Goal: Task Accomplishment & Management: Complete application form

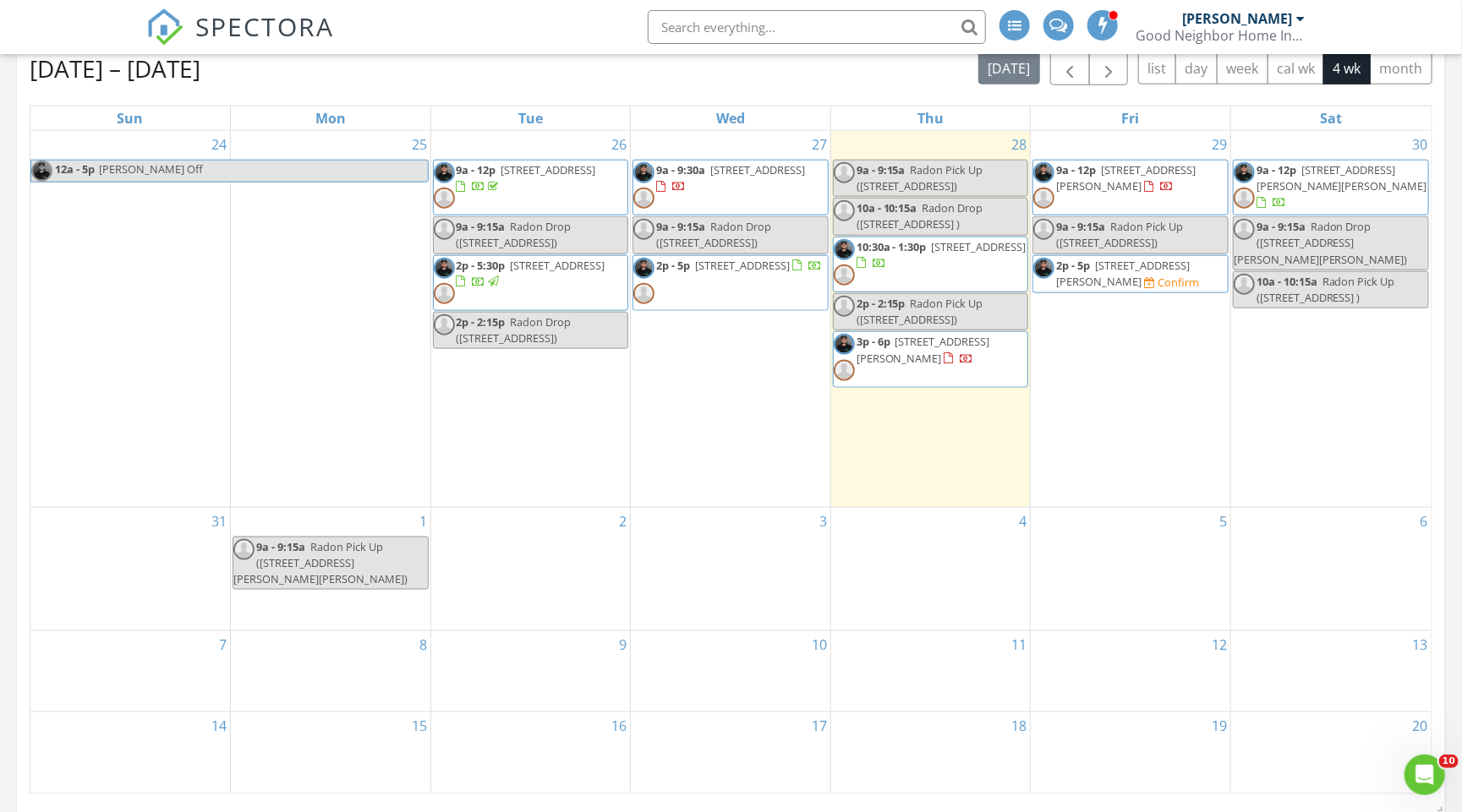
scroll to position [970, 0]
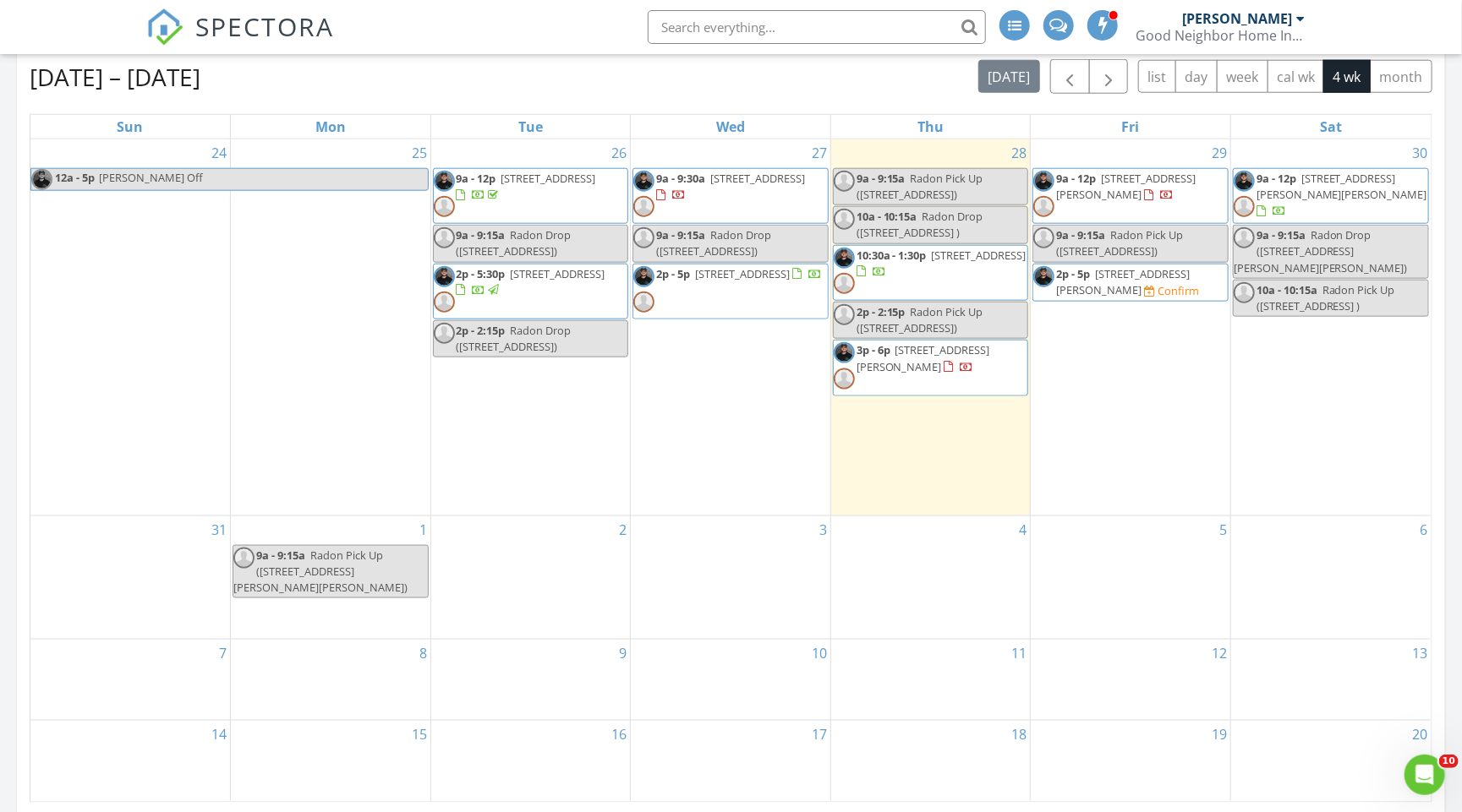
click at [702, 200] on span "9a - 9:30a 88 Breezewood Common, East Amherst 14051" at bounding box center [731, 196] width 194 height 51
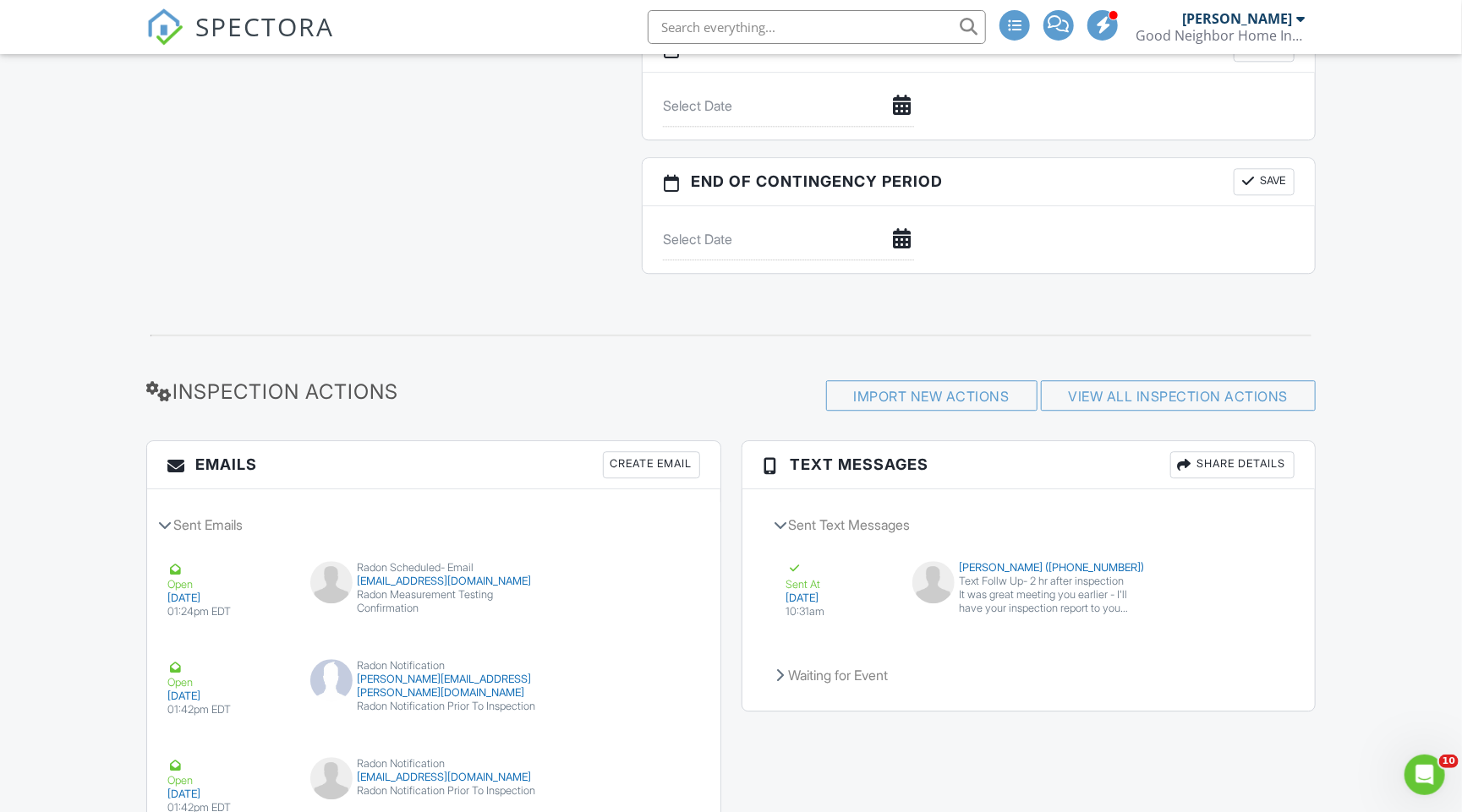
click at [656, 458] on div "Create Email" at bounding box center [651, 465] width 97 height 27
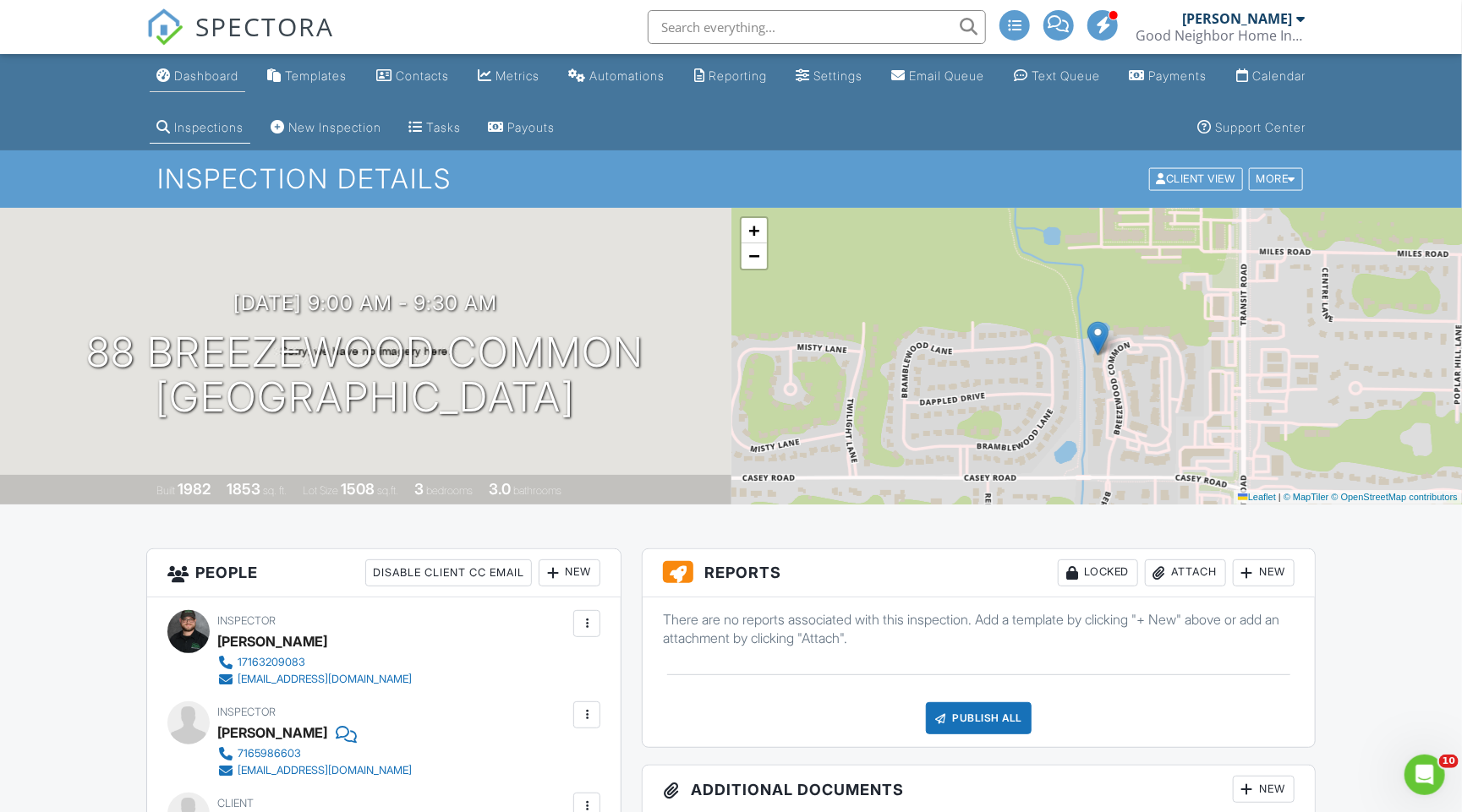
click at [226, 84] on link "Dashboard" at bounding box center [198, 76] width 95 height 32
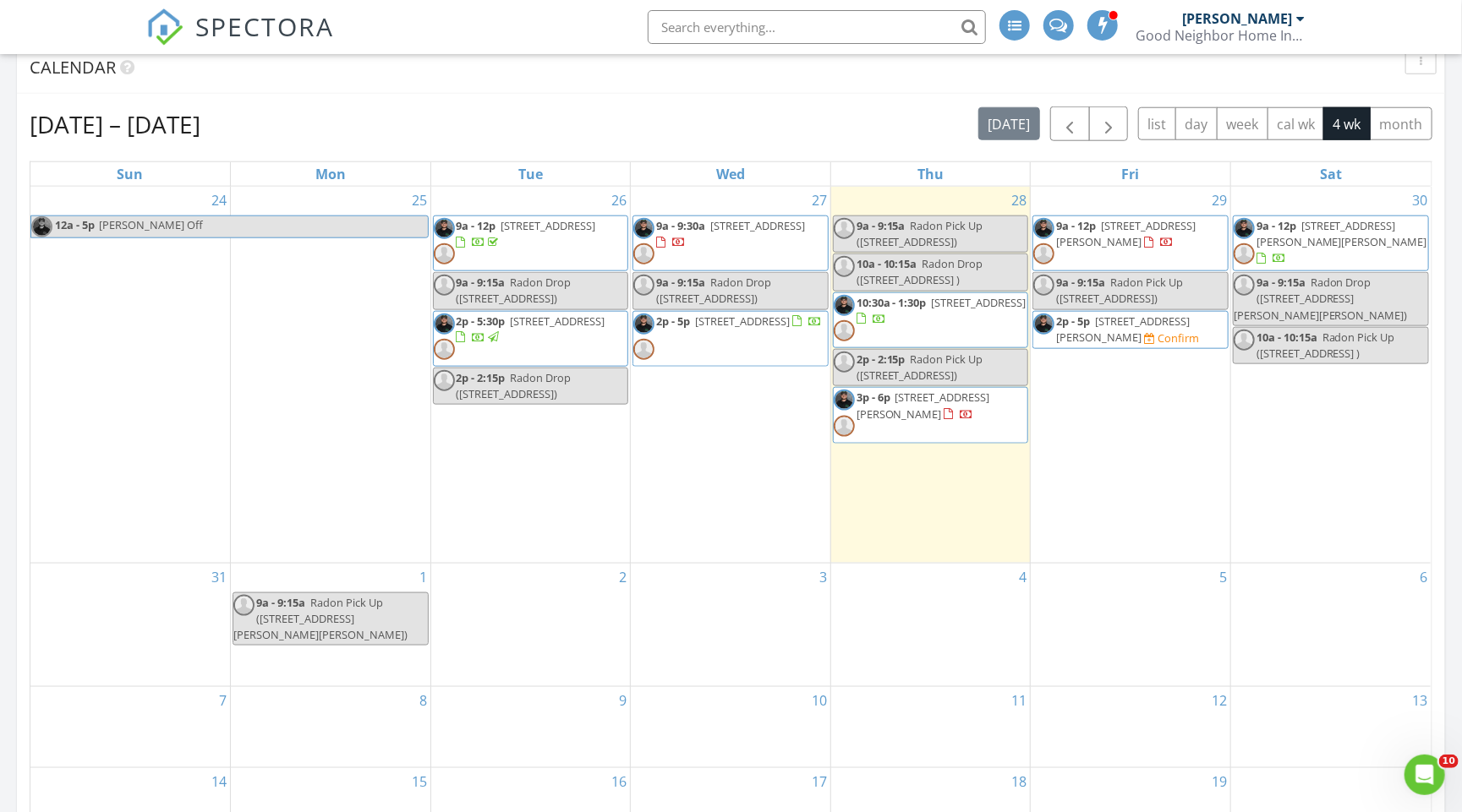
scroll to position [923, 0]
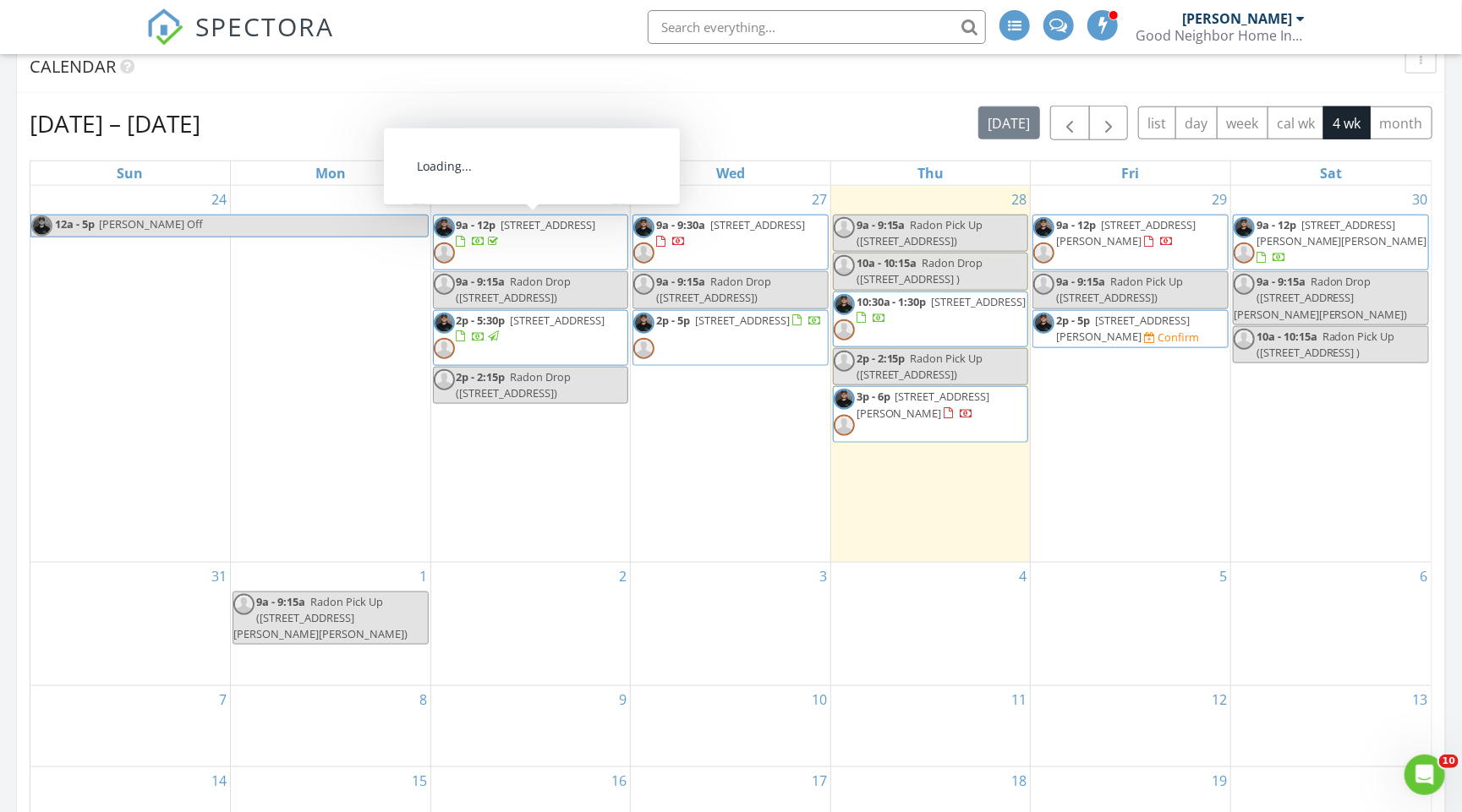
click at [528, 222] on span "8015 Versailles Rd , Angola 14006" at bounding box center [548, 225] width 95 height 15
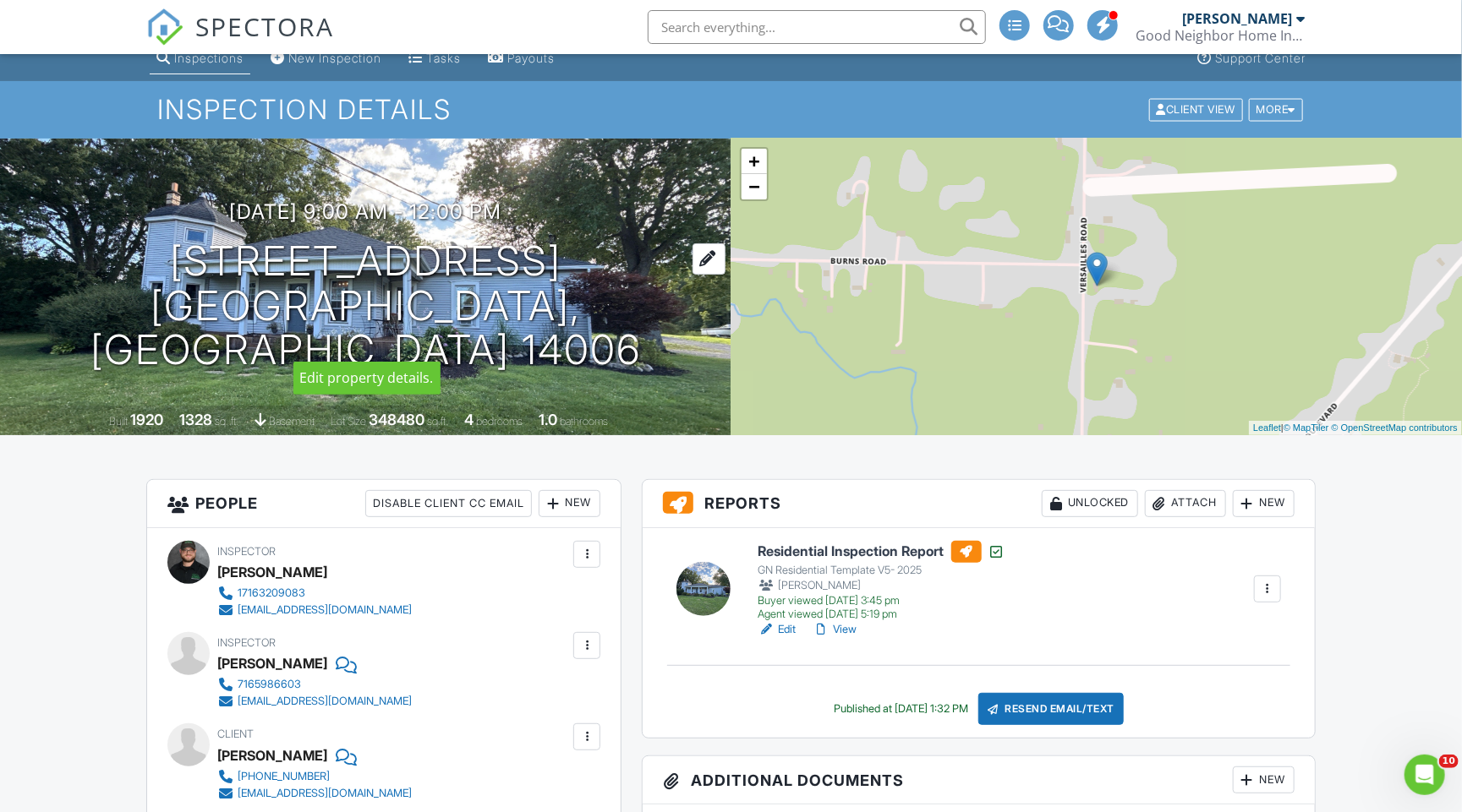
click at [692, 268] on div at bounding box center [708, 259] width 33 height 32
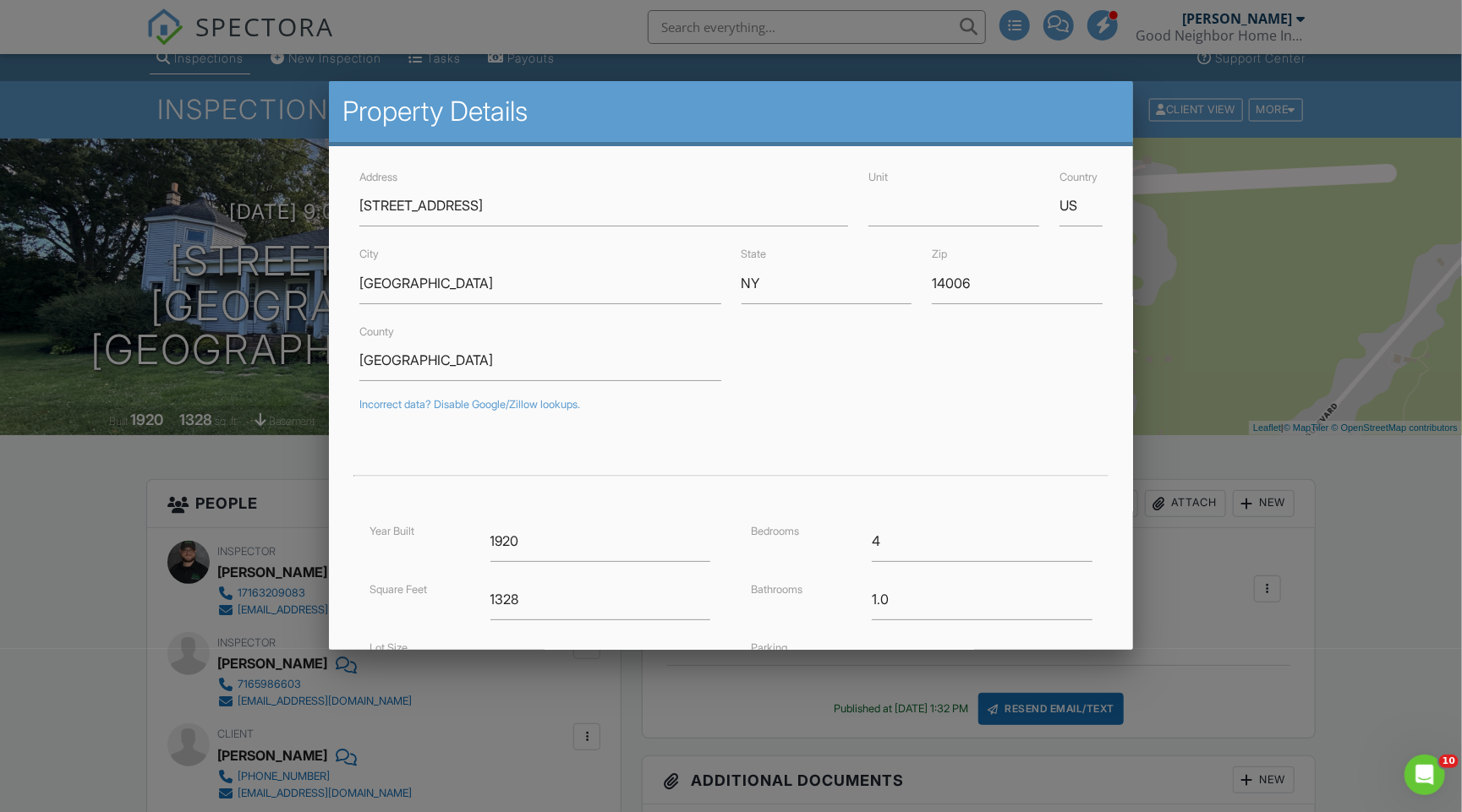
click at [1189, 250] on div at bounding box center [731, 423] width 1462 height 1015
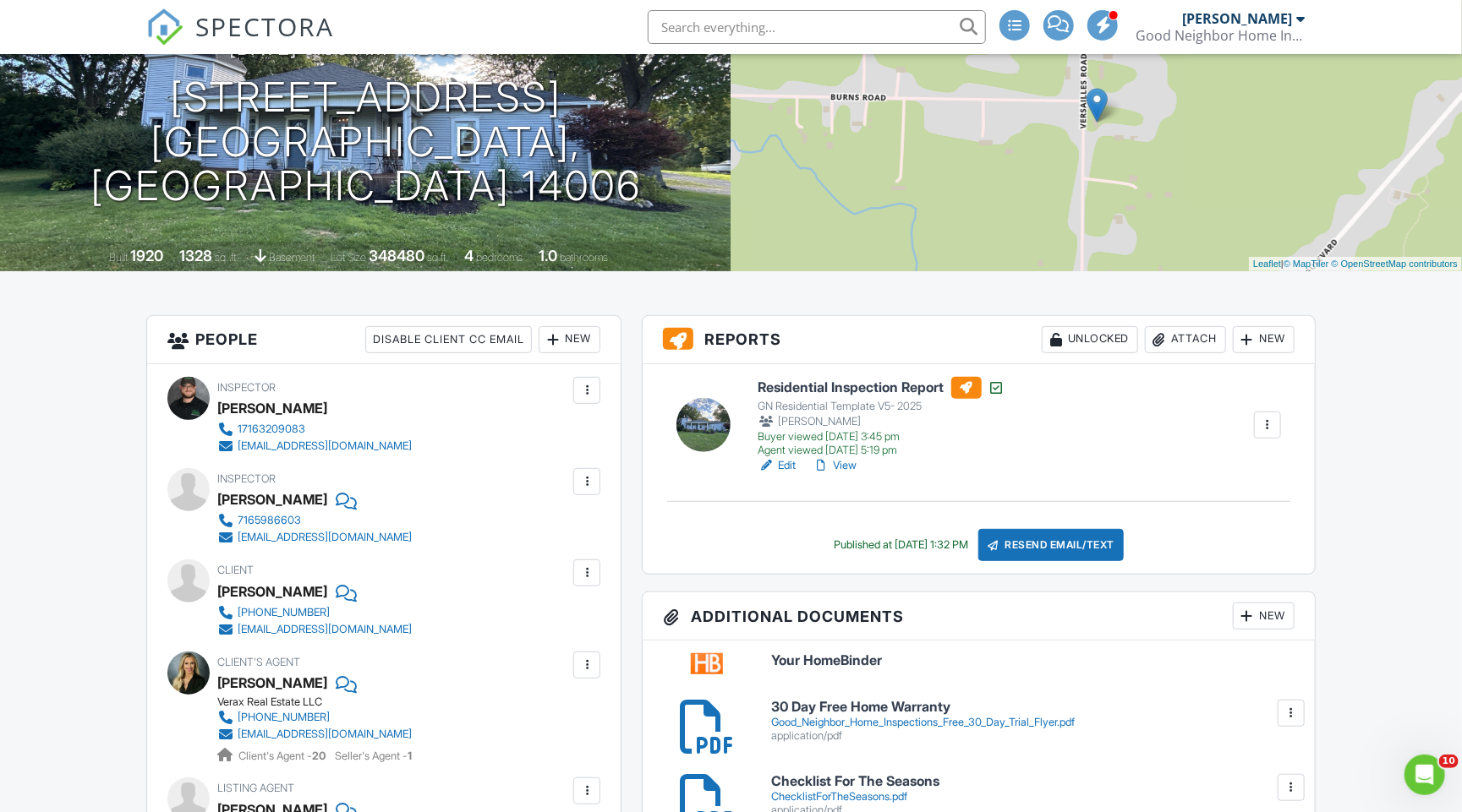
scroll to position [279, 0]
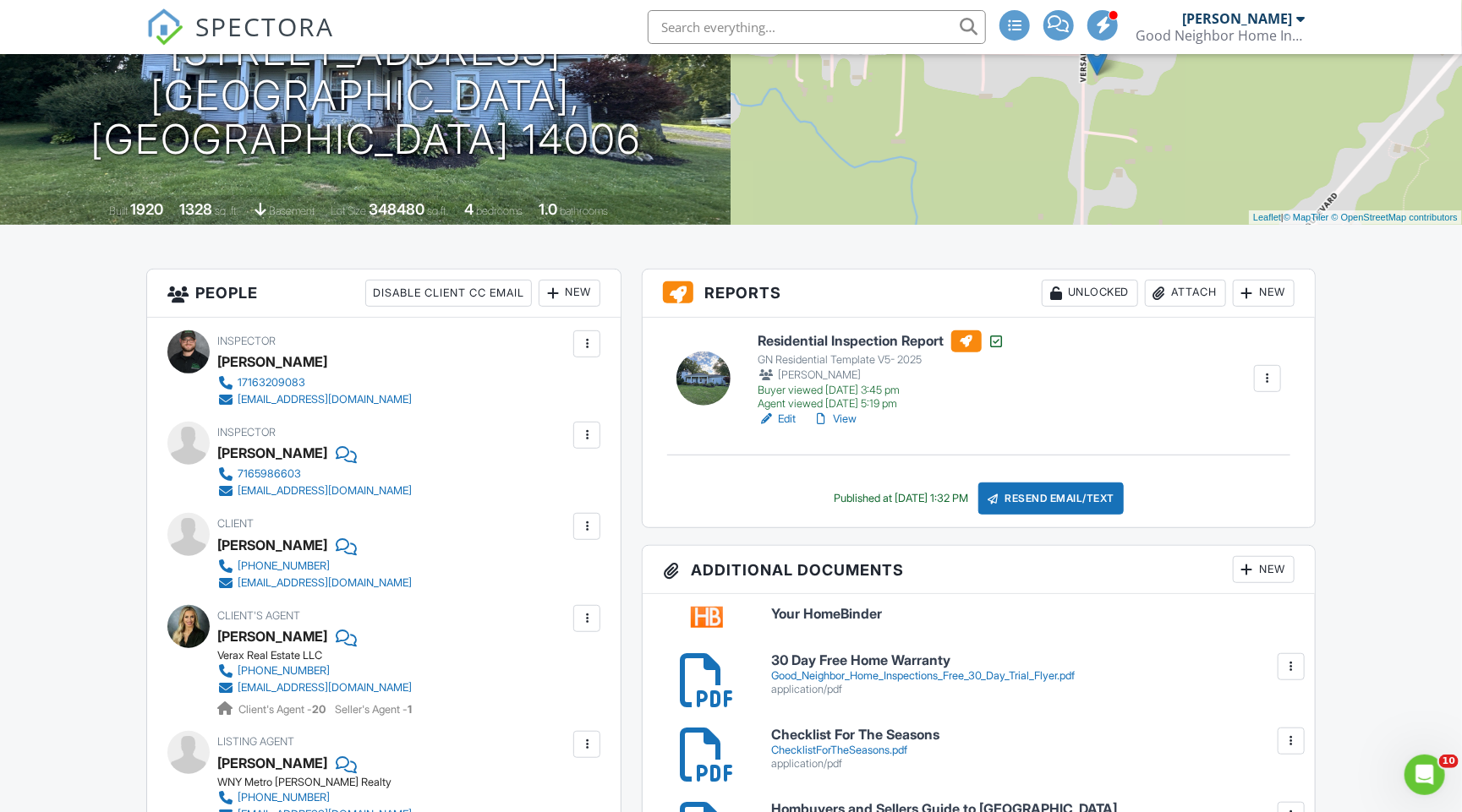
click at [1164, 290] on div "Attach" at bounding box center [1185, 293] width 81 height 27
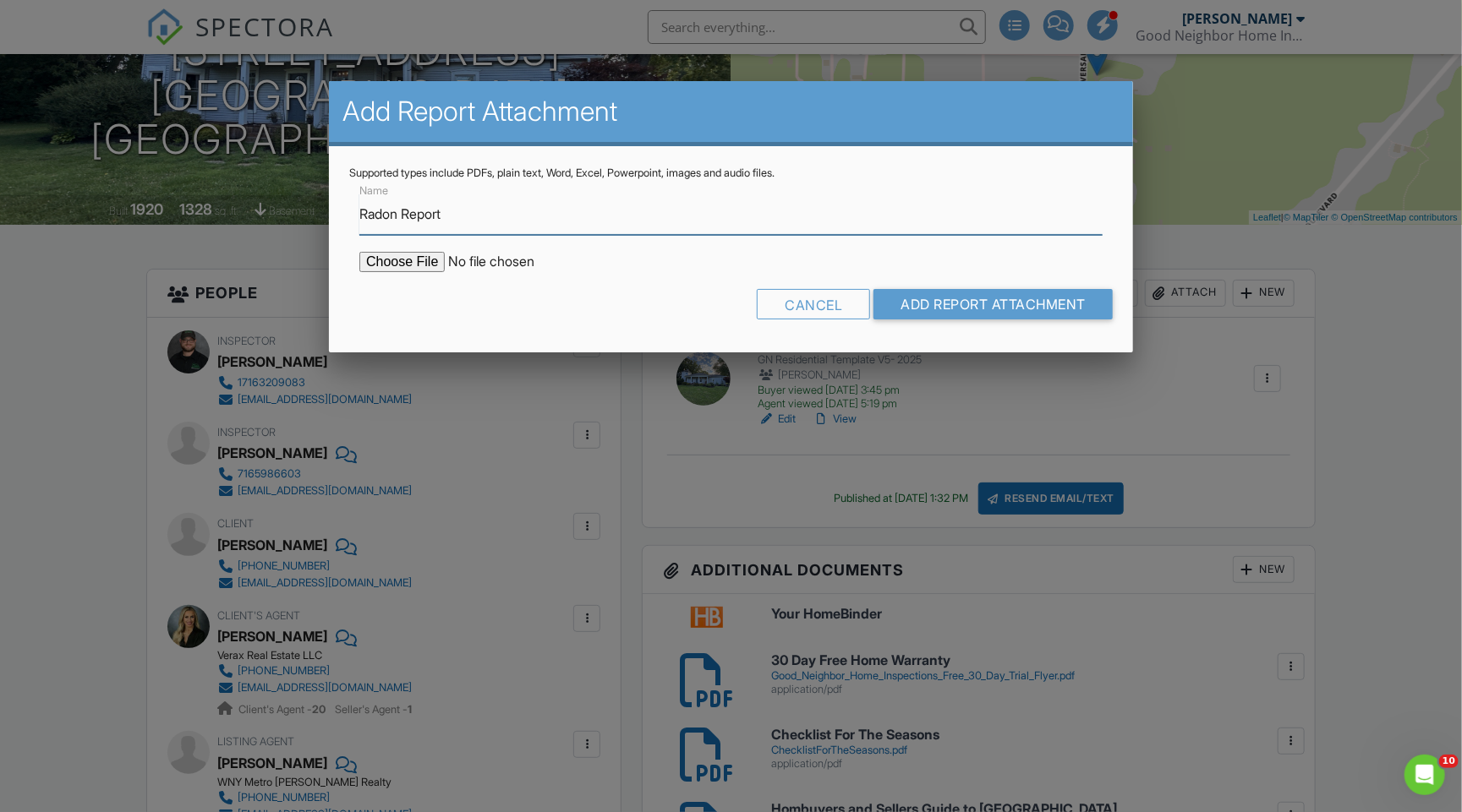
type input "Radon Report"
click at [405, 268] on input "file" at bounding box center [503, 262] width 287 height 20
type input "C:\fakepath\8015 Versailles Rd- INSP352155_08282025.pdf"
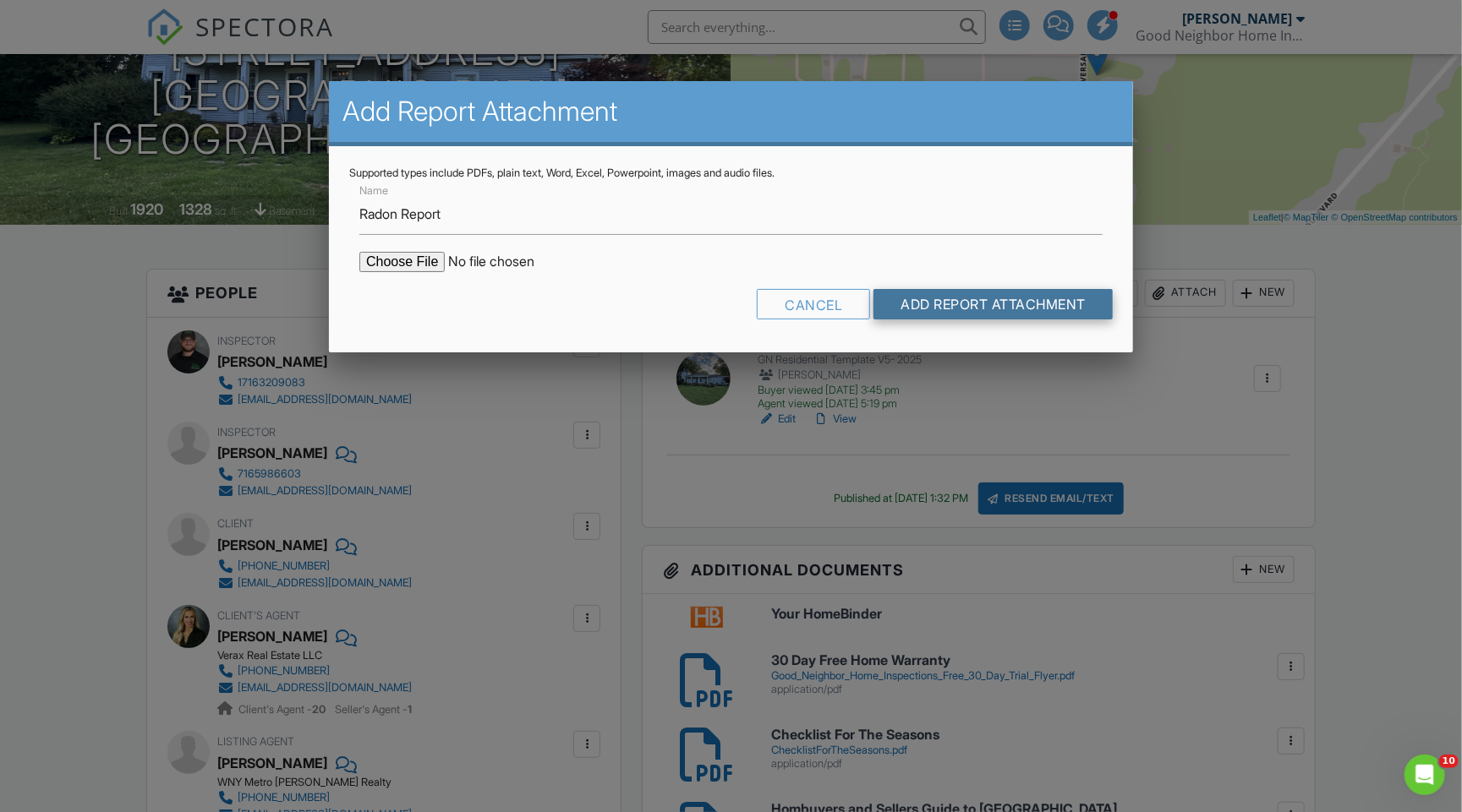
click at [927, 301] on input "Add Report Attachment" at bounding box center [992, 304] width 240 height 31
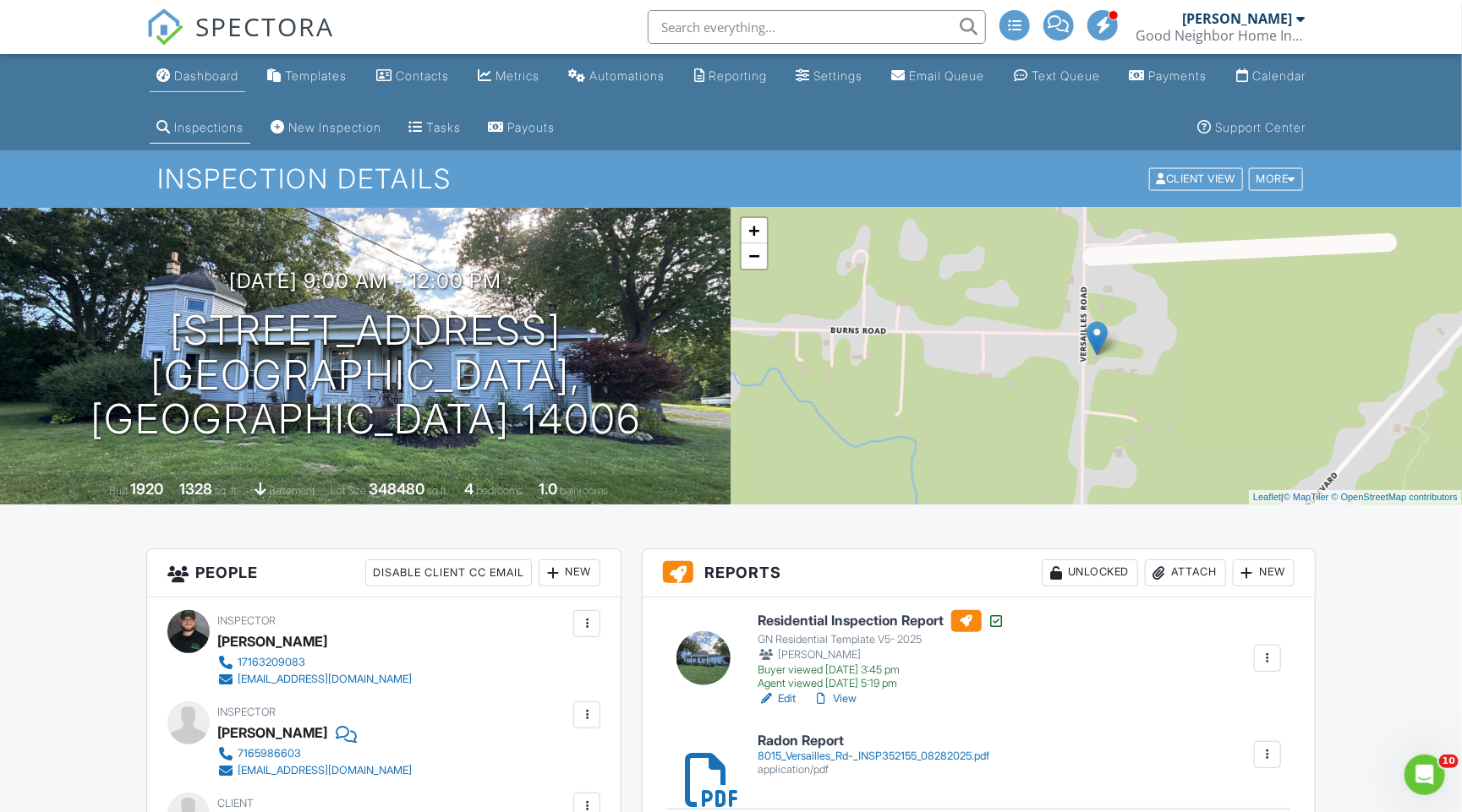
click at [202, 85] on link "Dashboard" at bounding box center [198, 76] width 95 height 32
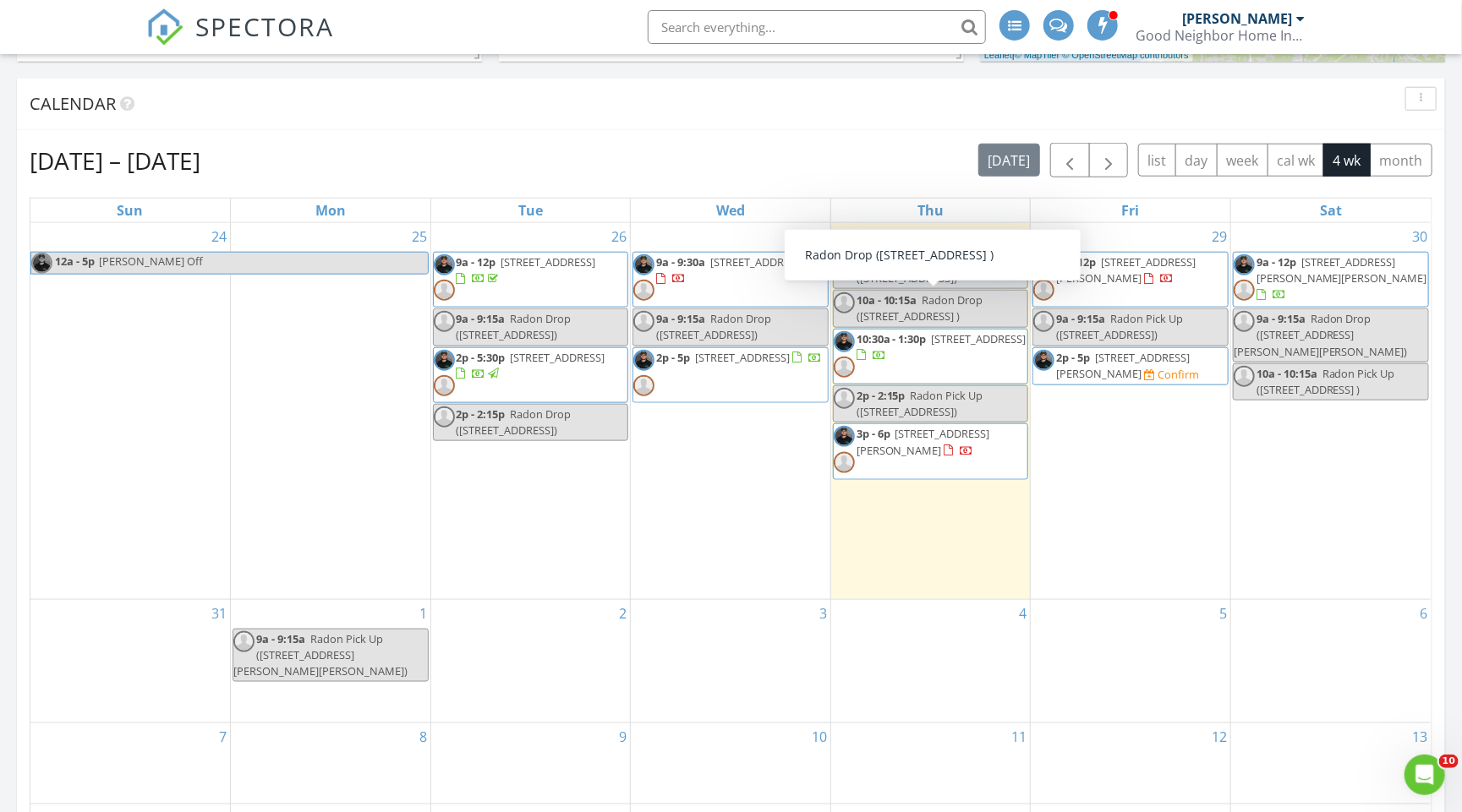
scroll to position [888, 0]
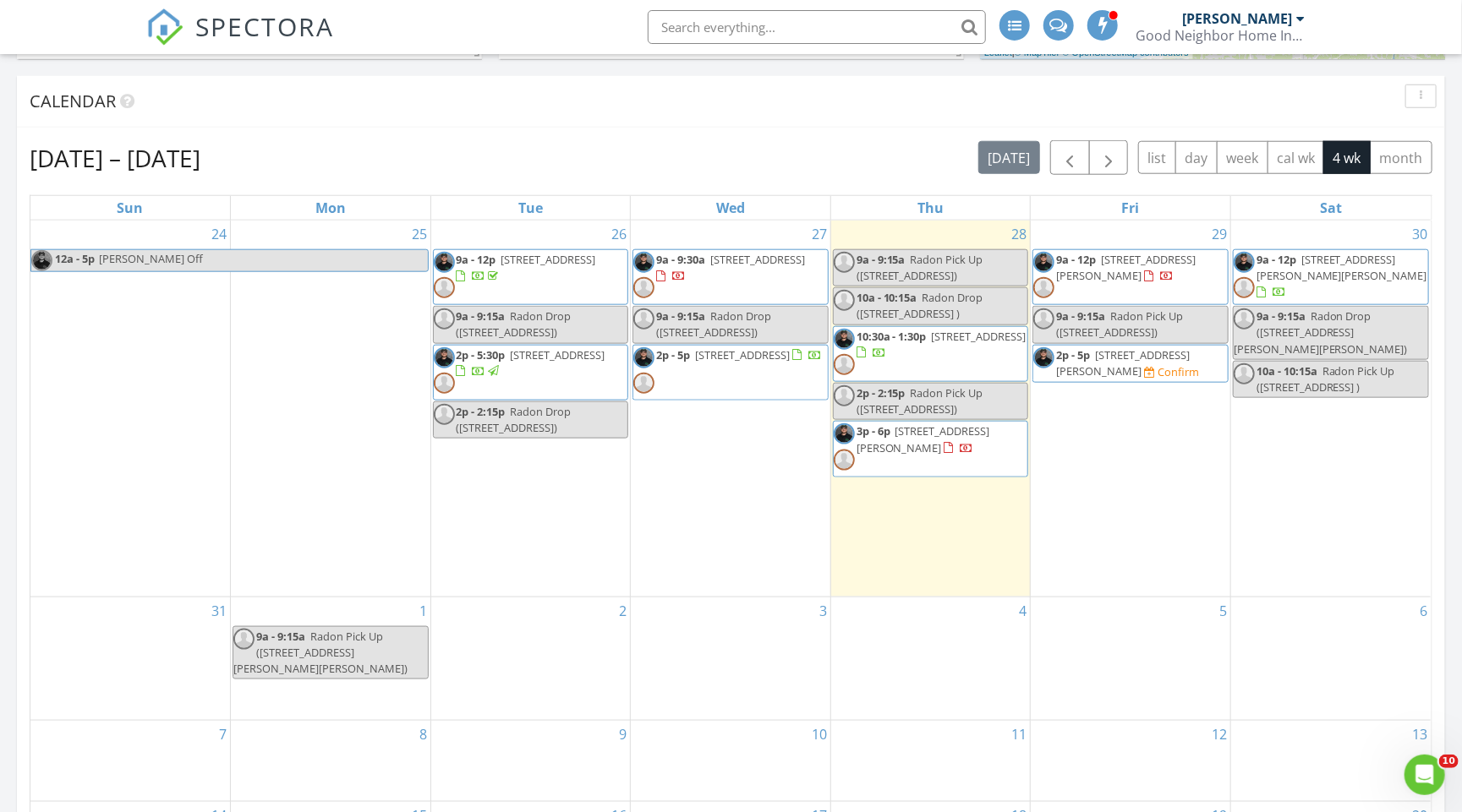
click at [1112, 371] on span "4363 Bailey Ave, Buffalo 14226" at bounding box center [1123, 363] width 134 height 32
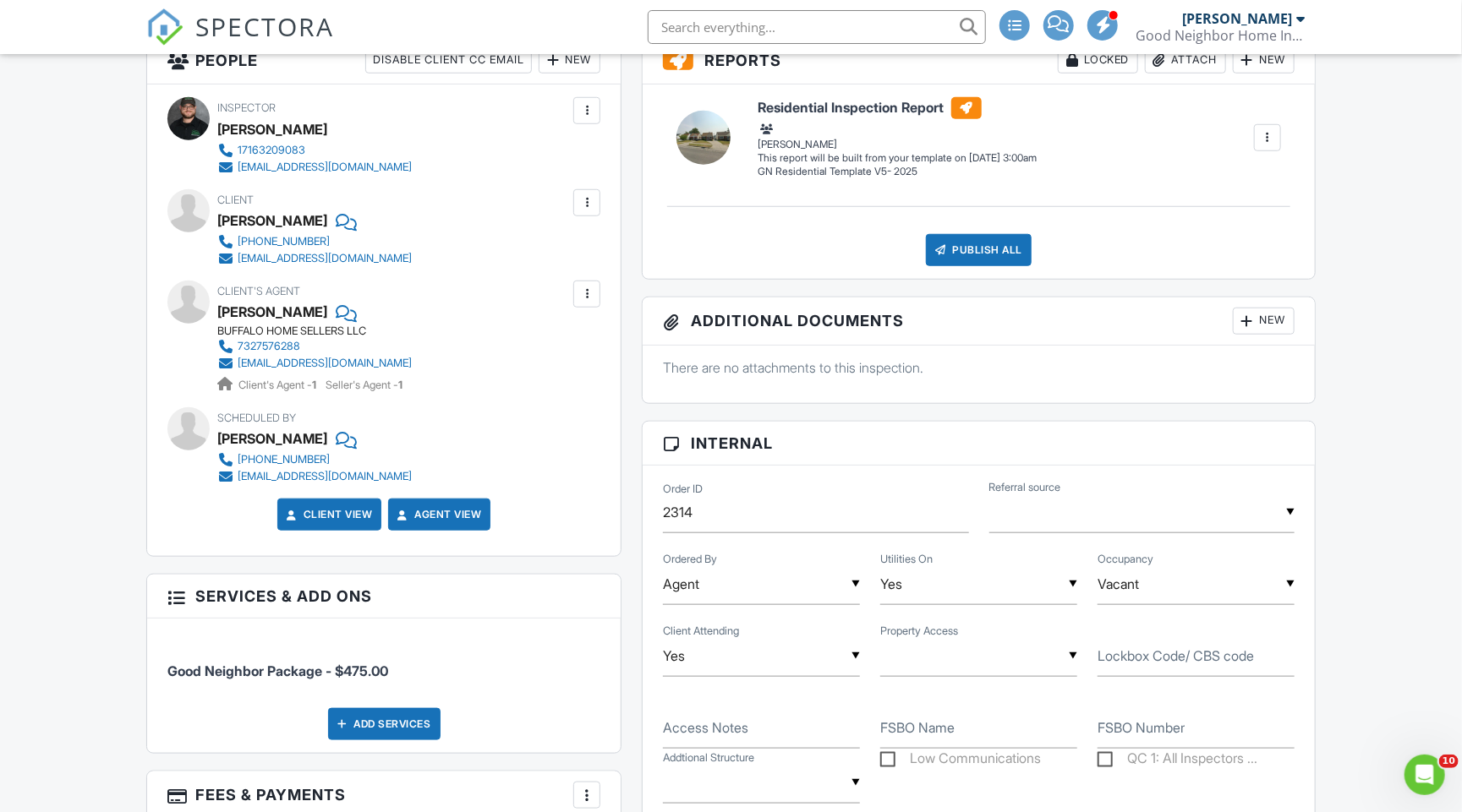
scroll to position [686, 0]
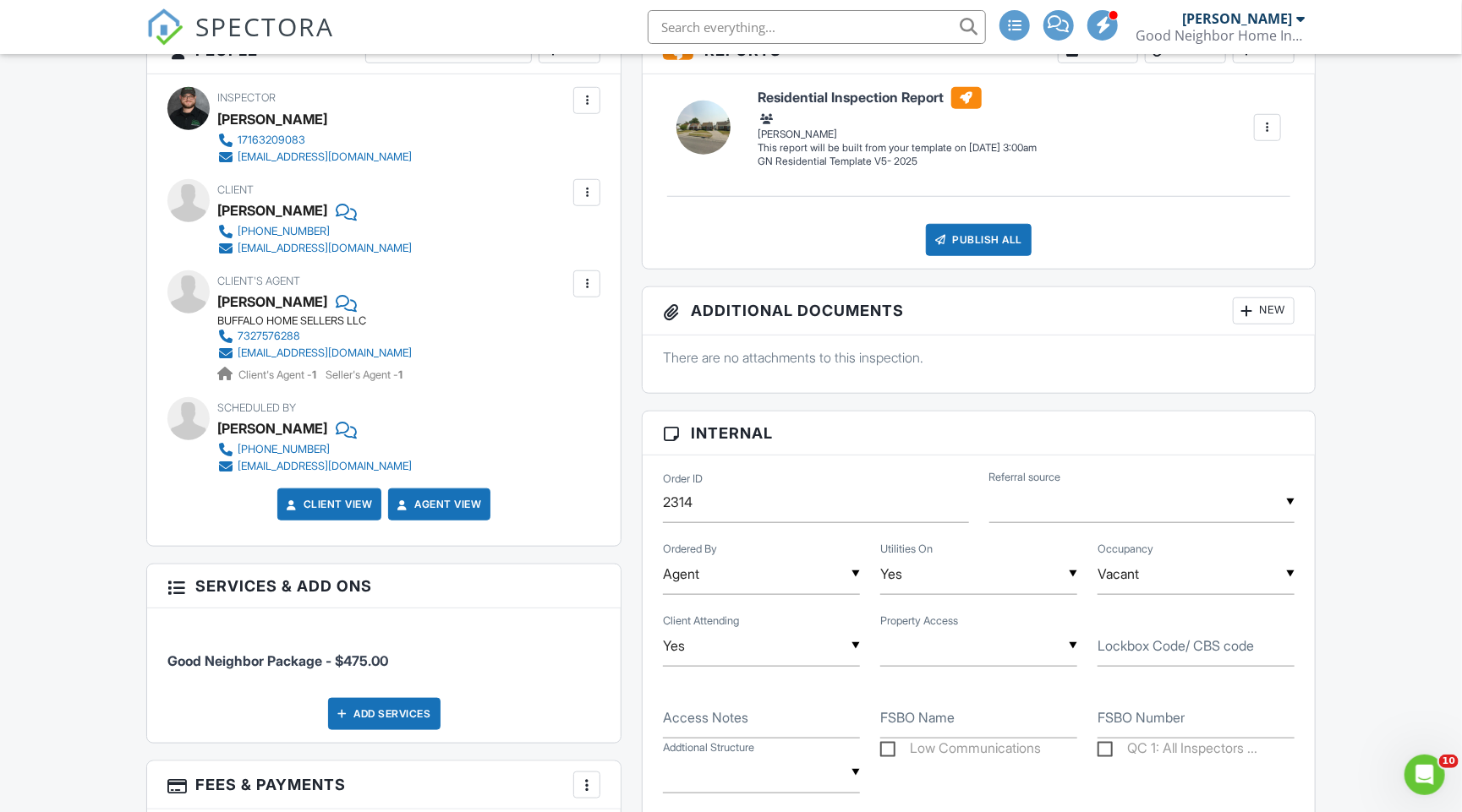
click at [933, 648] on input "text" at bounding box center [978, 646] width 197 height 42
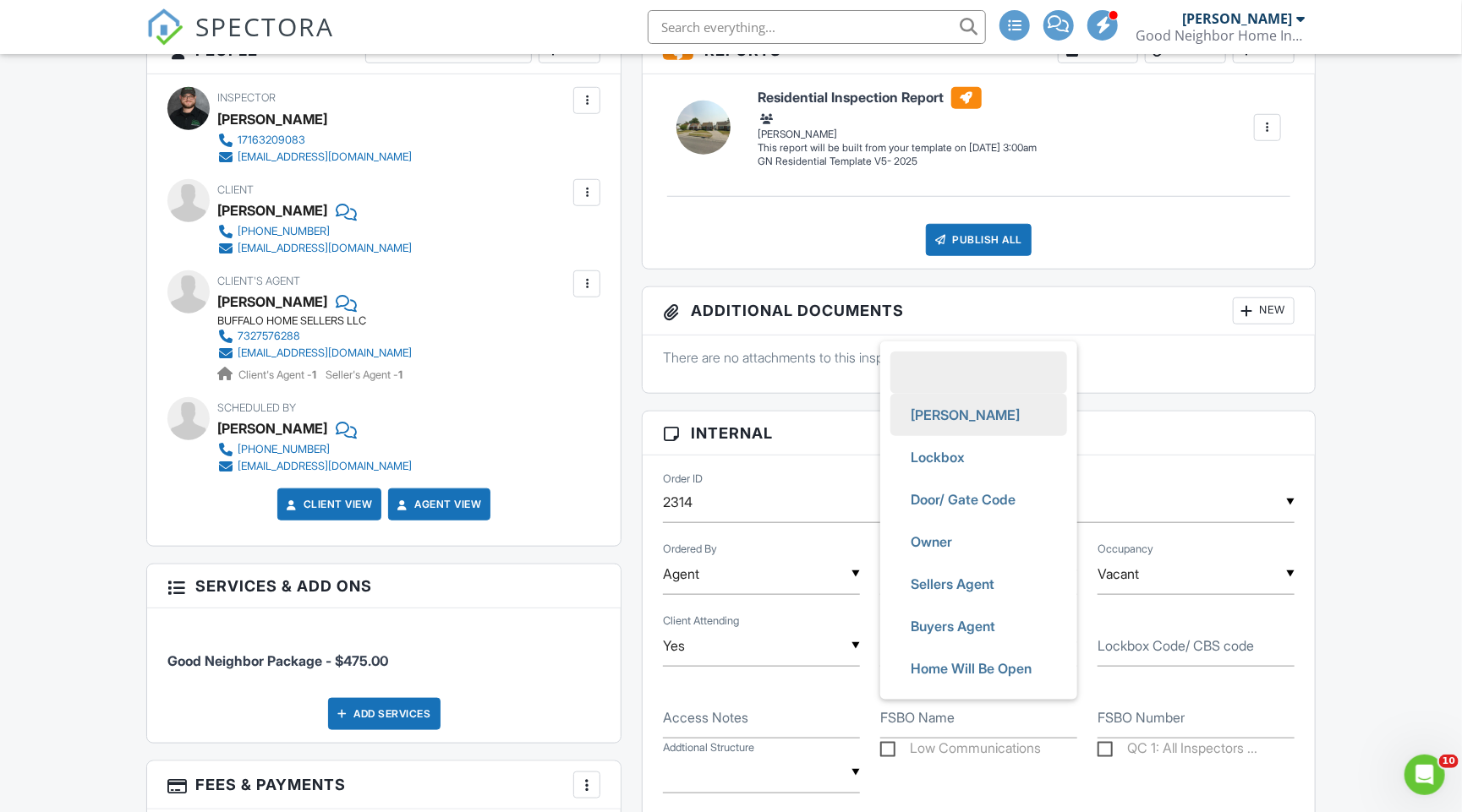
click at [922, 402] on span "[PERSON_NAME]" at bounding box center [965, 415] width 136 height 43
type input "[PERSON_NAME]"
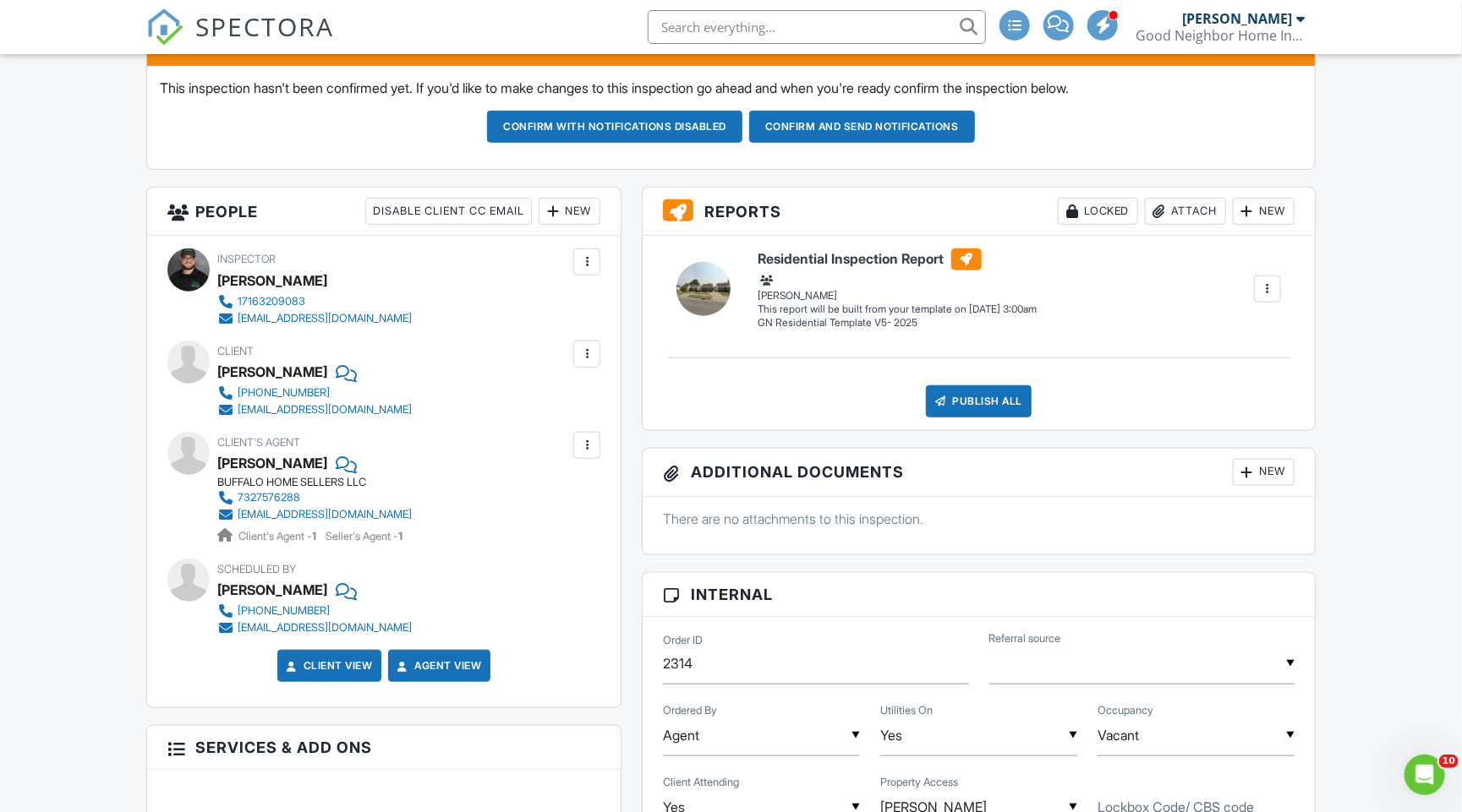
scroll to position [526, 0]
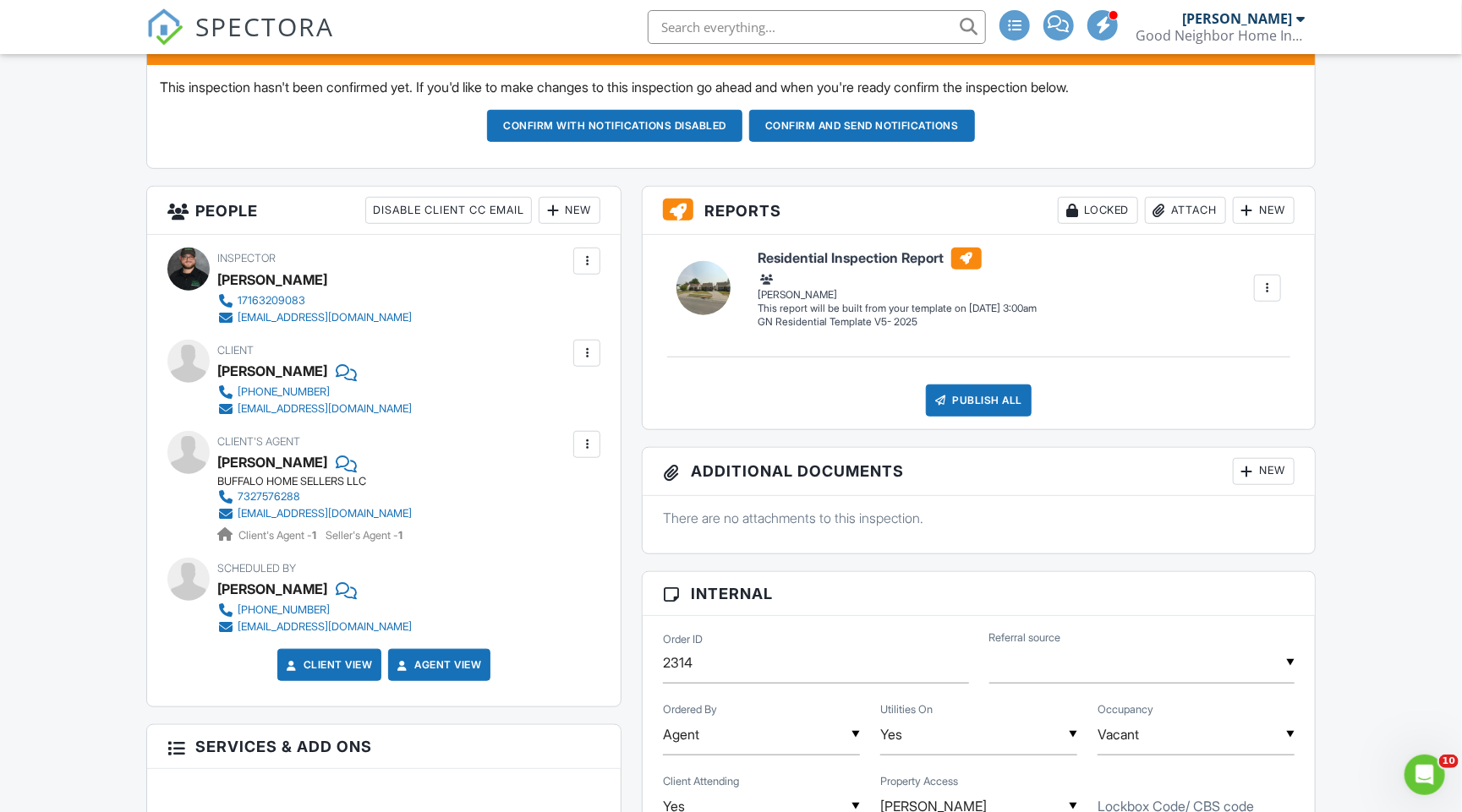
click at [584, 354] on div at bounding box center [587, 354] width 17 height 17
click at [552, 400] on li "Edit" at bounding box center [546, 405] width 86 height 43
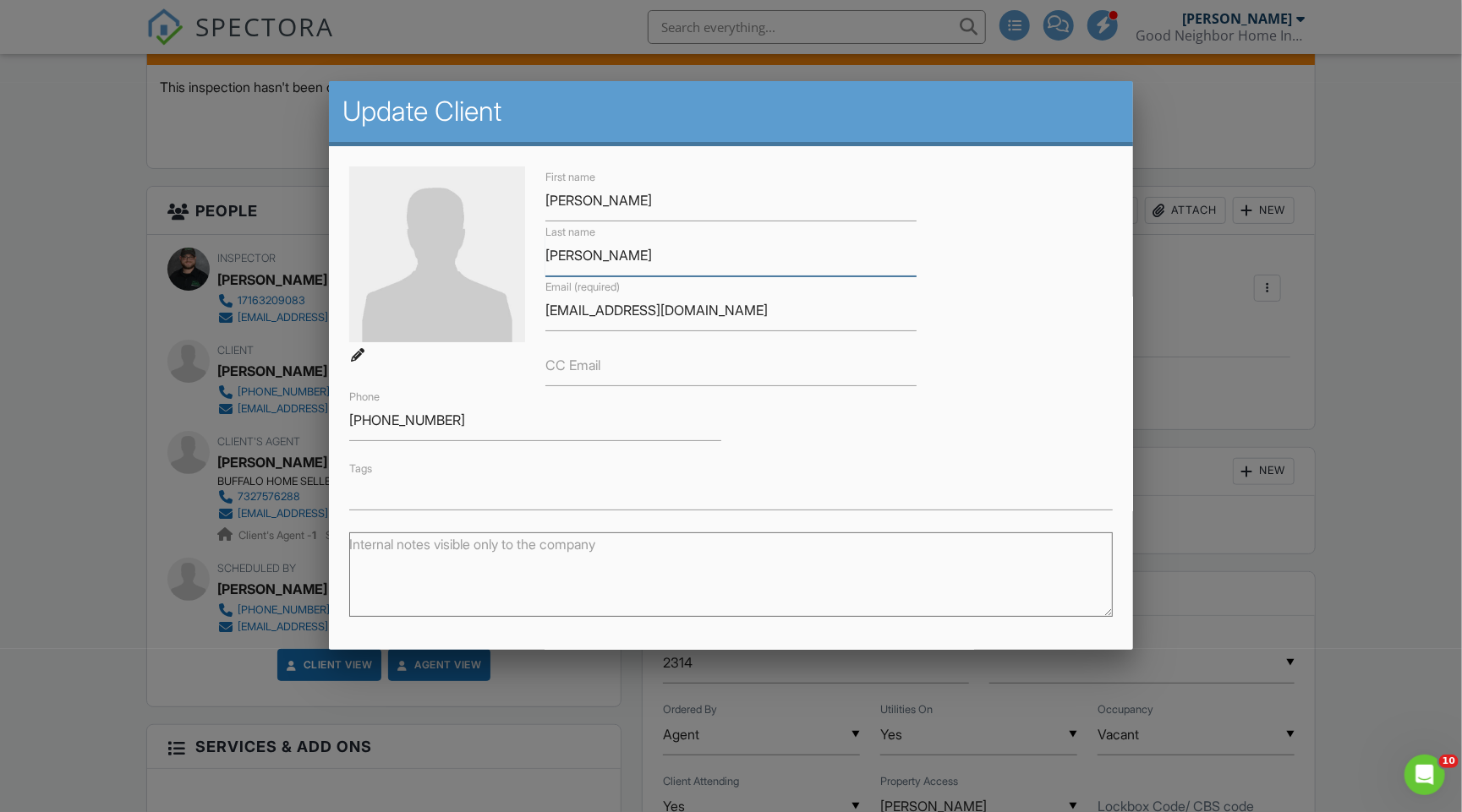
click at [595, 266] on input "[PERSON_NAME]" at bounding box center [731, 256] width 371 height 42
click at [615, 198] on input "Brittney" at bounding box center [731, 200] width 371 height 42
type input "[PERSON_NAME]"
click at [571, 257] on input "[PERSON_NAME]" at bounding box center [731, 256] width 371 height 42
click at [569, 256] on input "[PERSON_NAME]" at bounding box center [731, 256] width 371 height 42
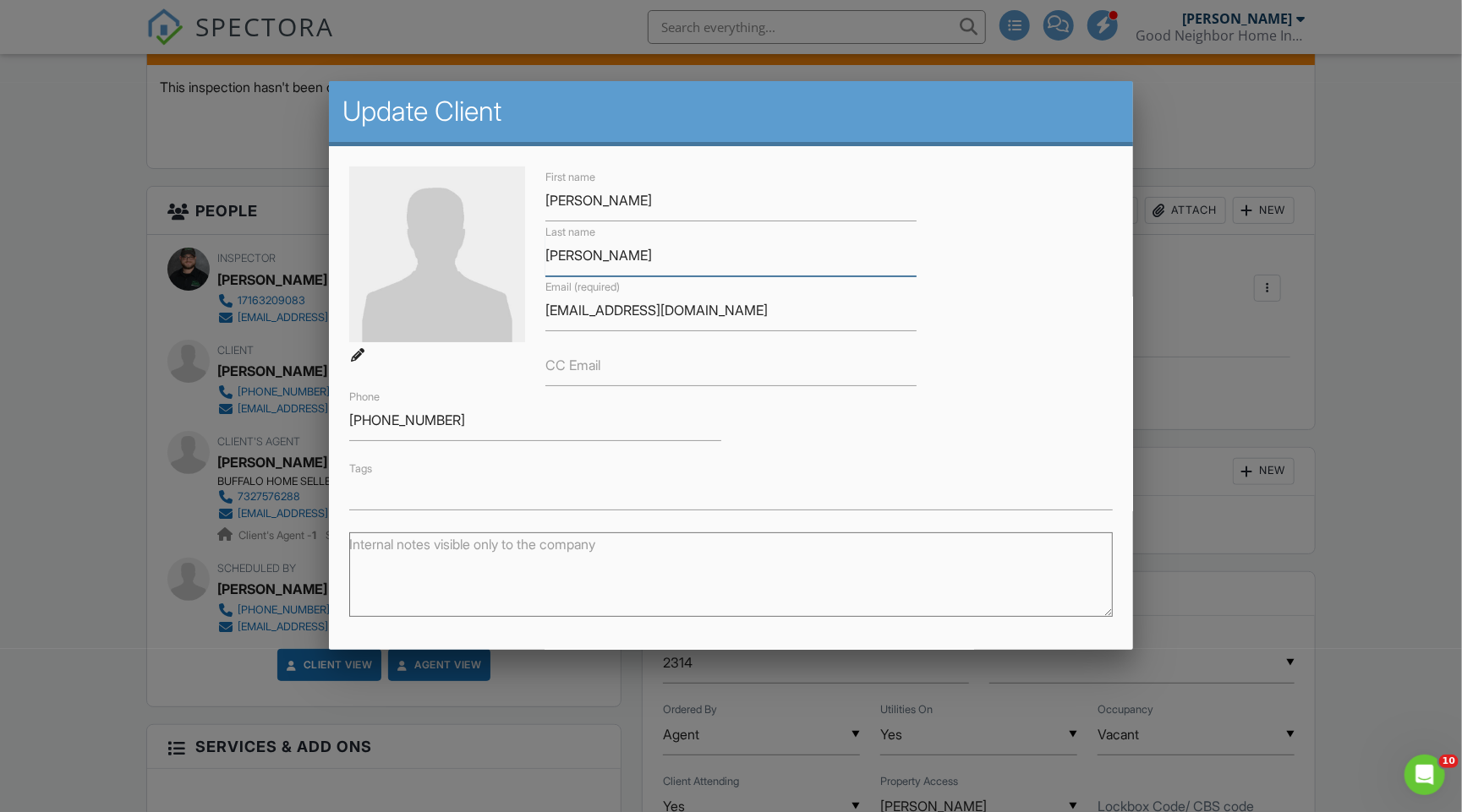
click at [571, 256] on input "[PERSON_NAME]" at bounding box center [731, 256] width 371 height 42
type input "[PERSON_NAME]"
click at [601, 314] on input "[EMAIL_ADDRESS][DOMAIN_NAME]" at bounding box center [731, 310] width 371 height 42
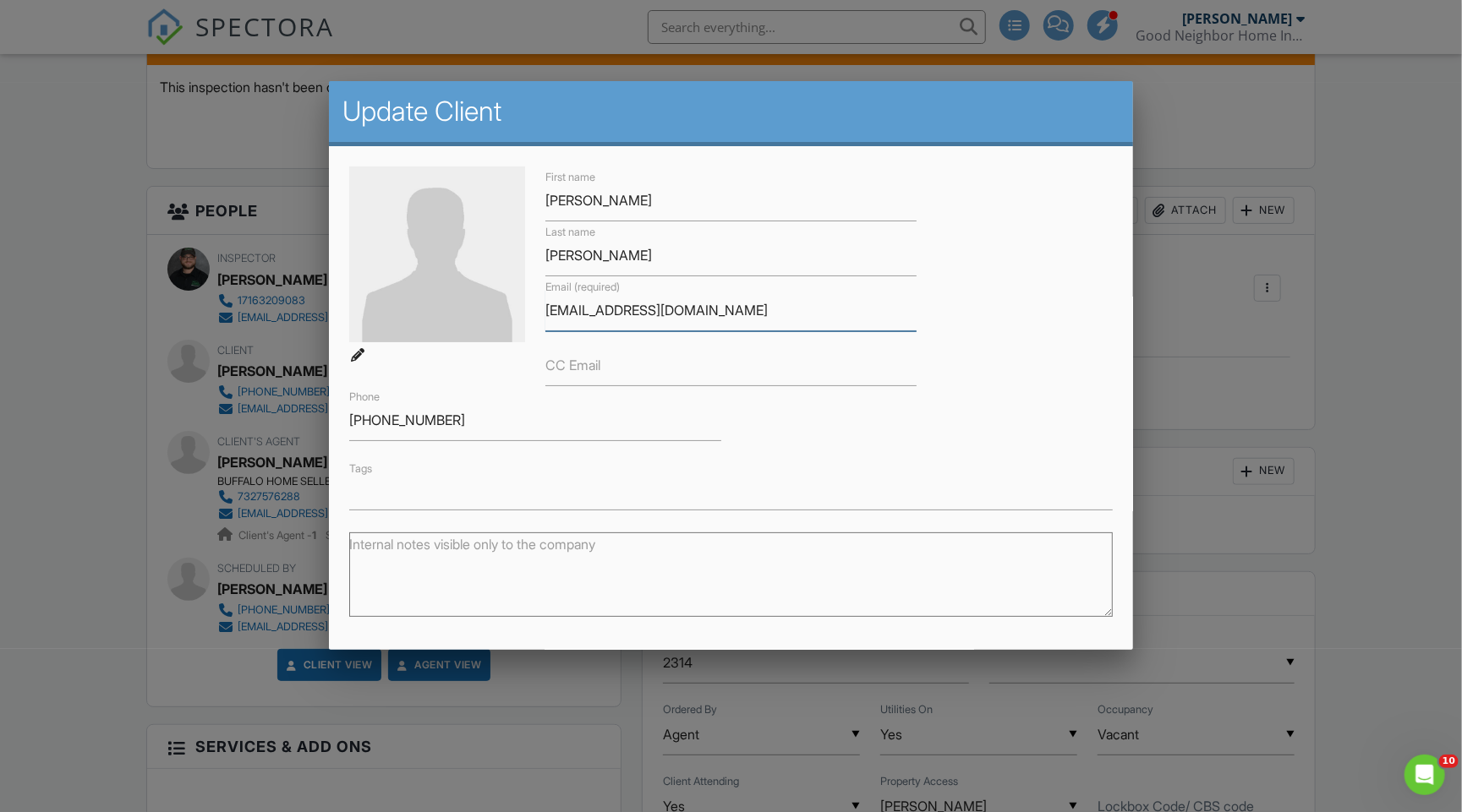
type input "[EMAIL_ADDRESS][DOMAIN_NAME]"
click at [489, 418] on input "[PHONE_NUMBER]" at bounding box center [535, 420] width 371 height 42
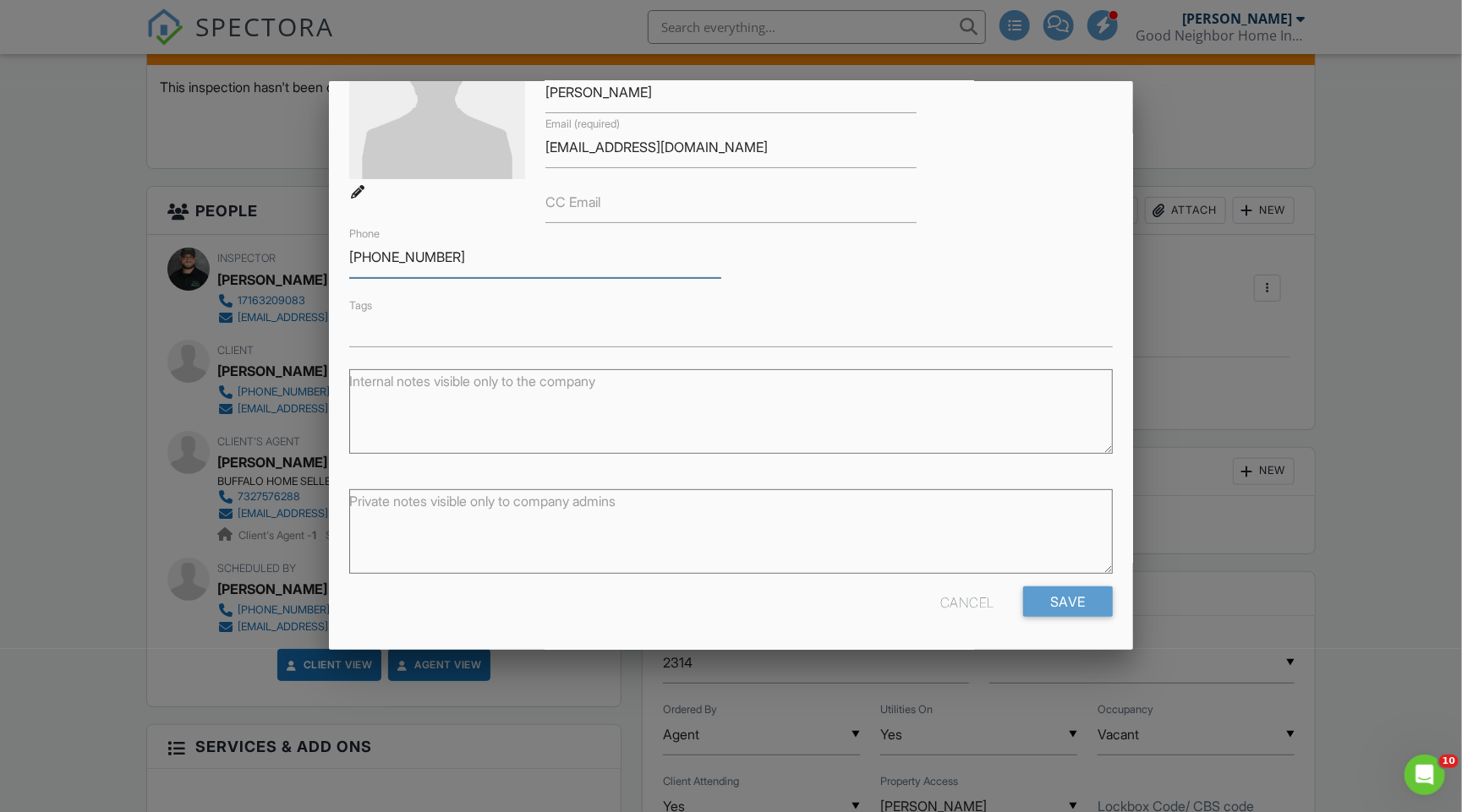
scroll to position [162, 0]
type input "[PHONE_NUMBER]"
click at [1065, 609] on input "Save" at bounding box center [1067, 602] width 90 height 31
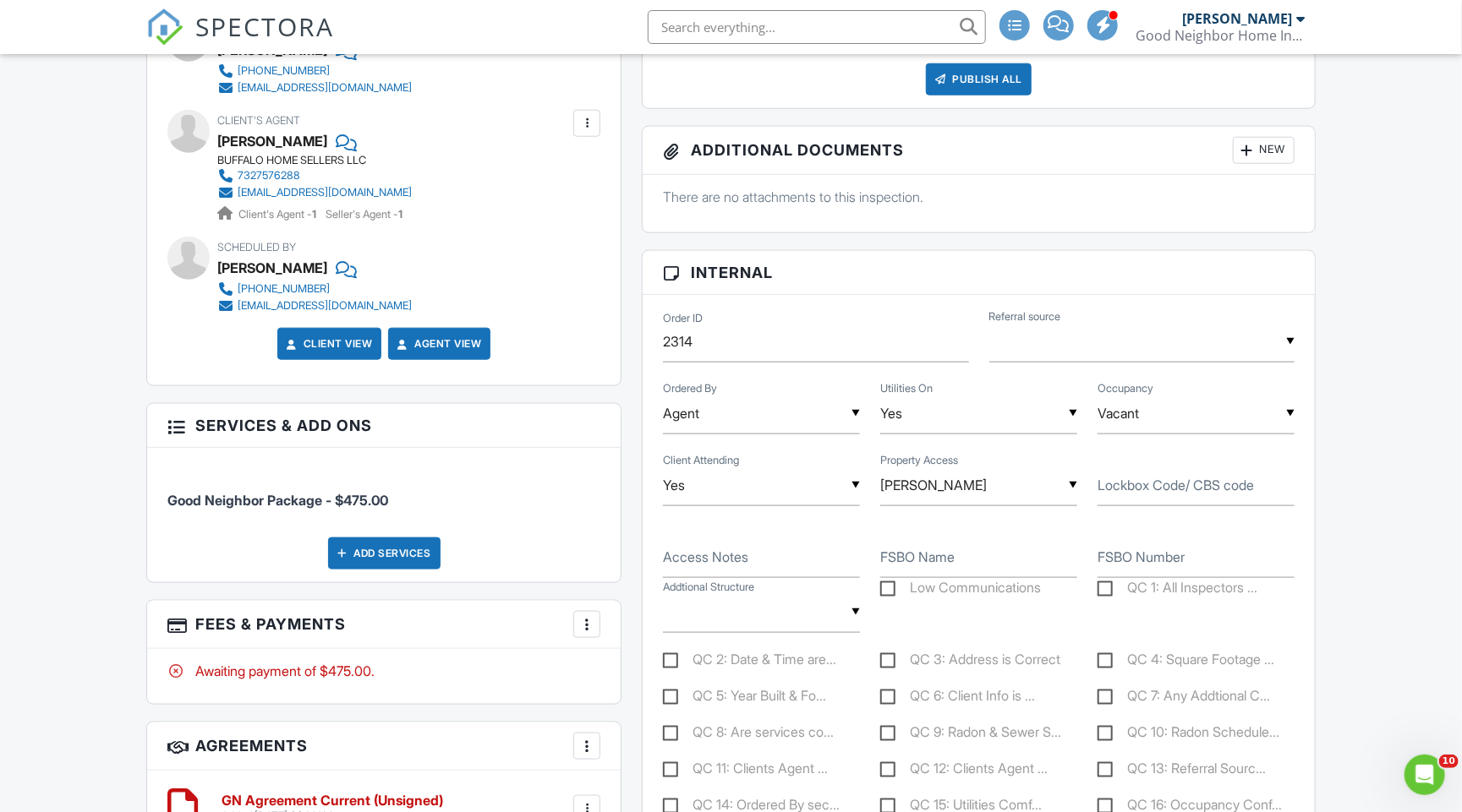
scroll to position [846, 0]
click at [1008, 356] on input "text" at bounding box center [1141, 343] width 305 height 42
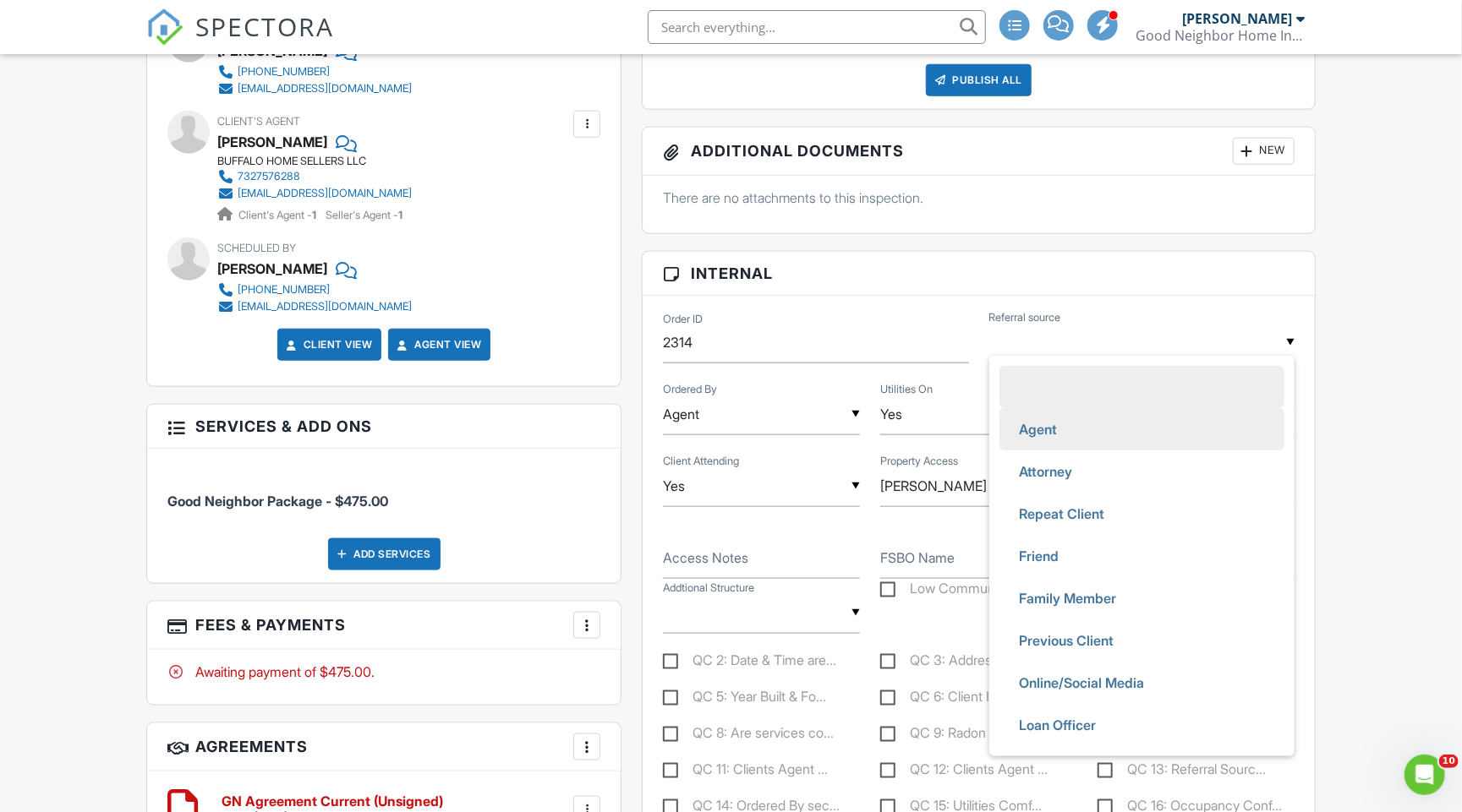
click at [1022, 421] on span "Agent" at bounding box center [1038, 429] width 65 height 43
type input "Agent"
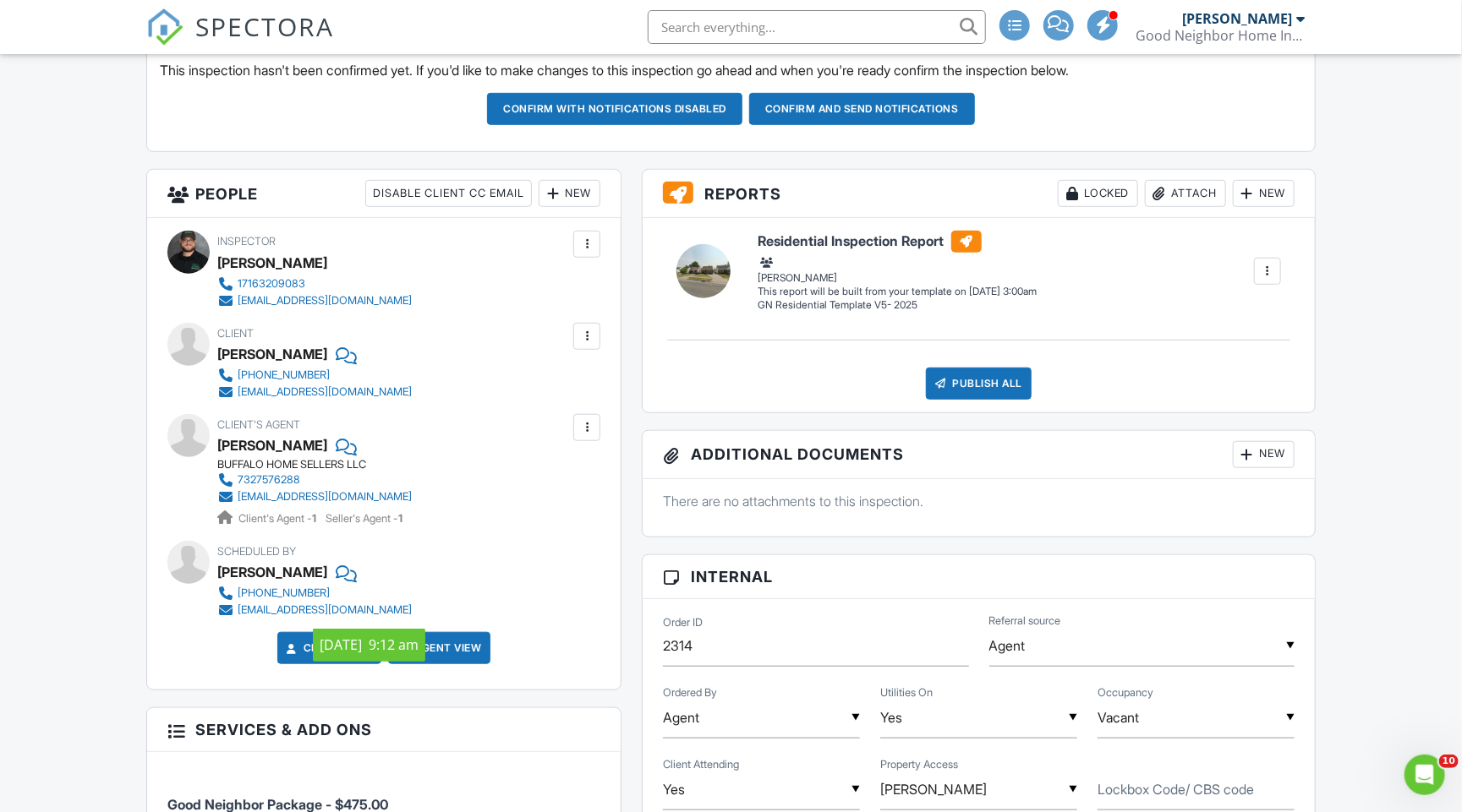
scroll to position [511, 0]
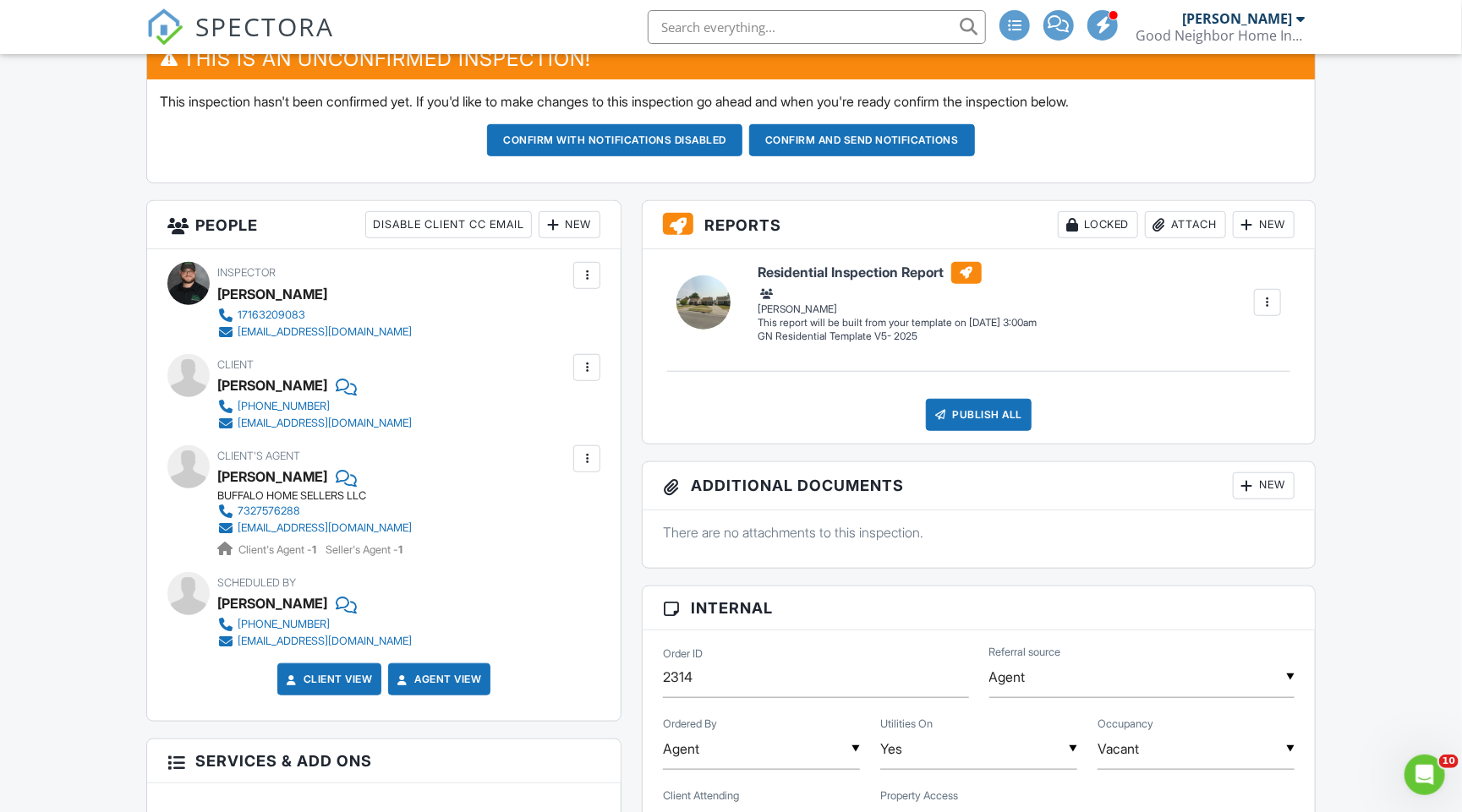
click at [561, 222] on div "New" at bounding box center [569, 225] width 61 height 27
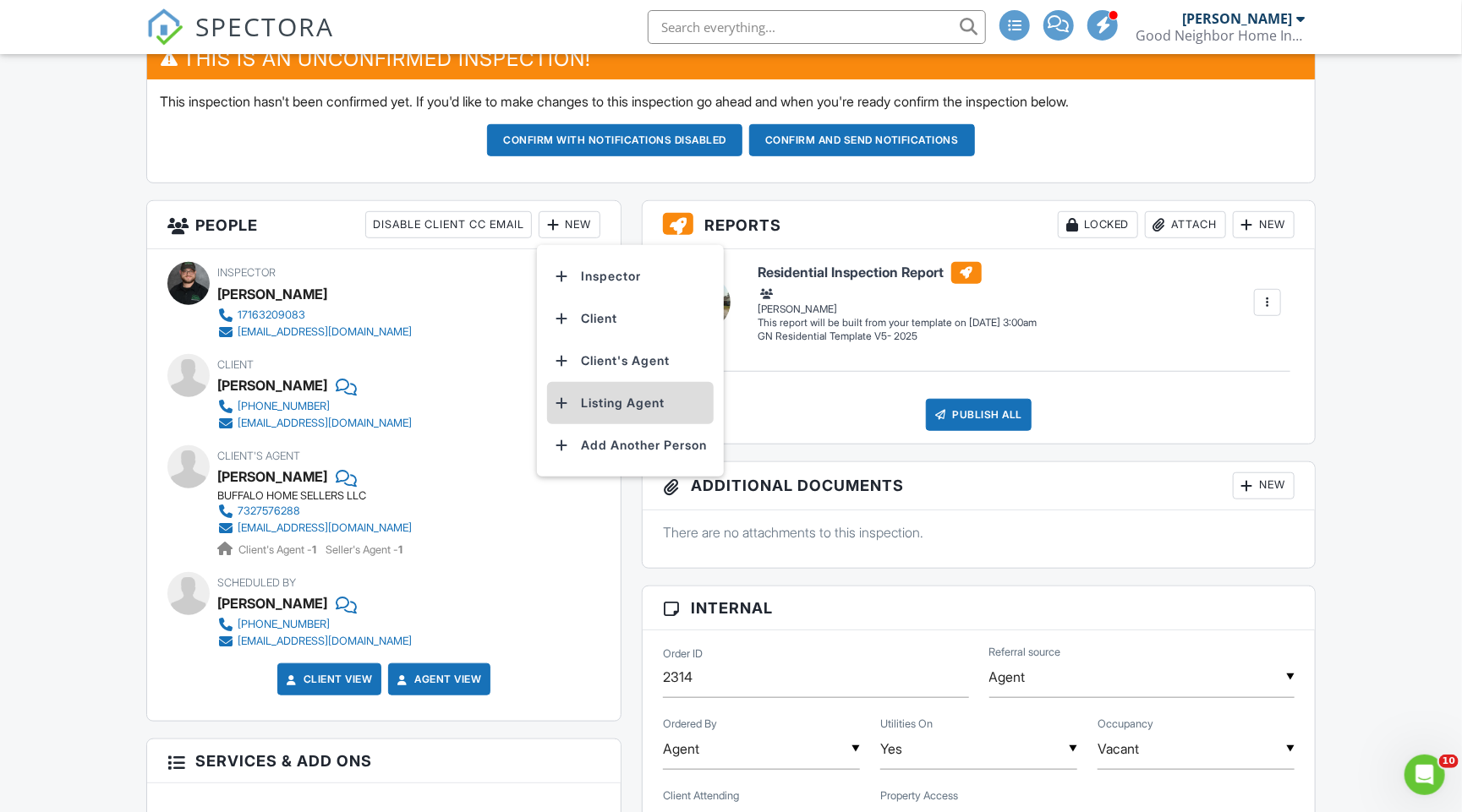
click at [581, 400] on li "Listing Agent" at bounding box center [630, 403] width 166 height 43
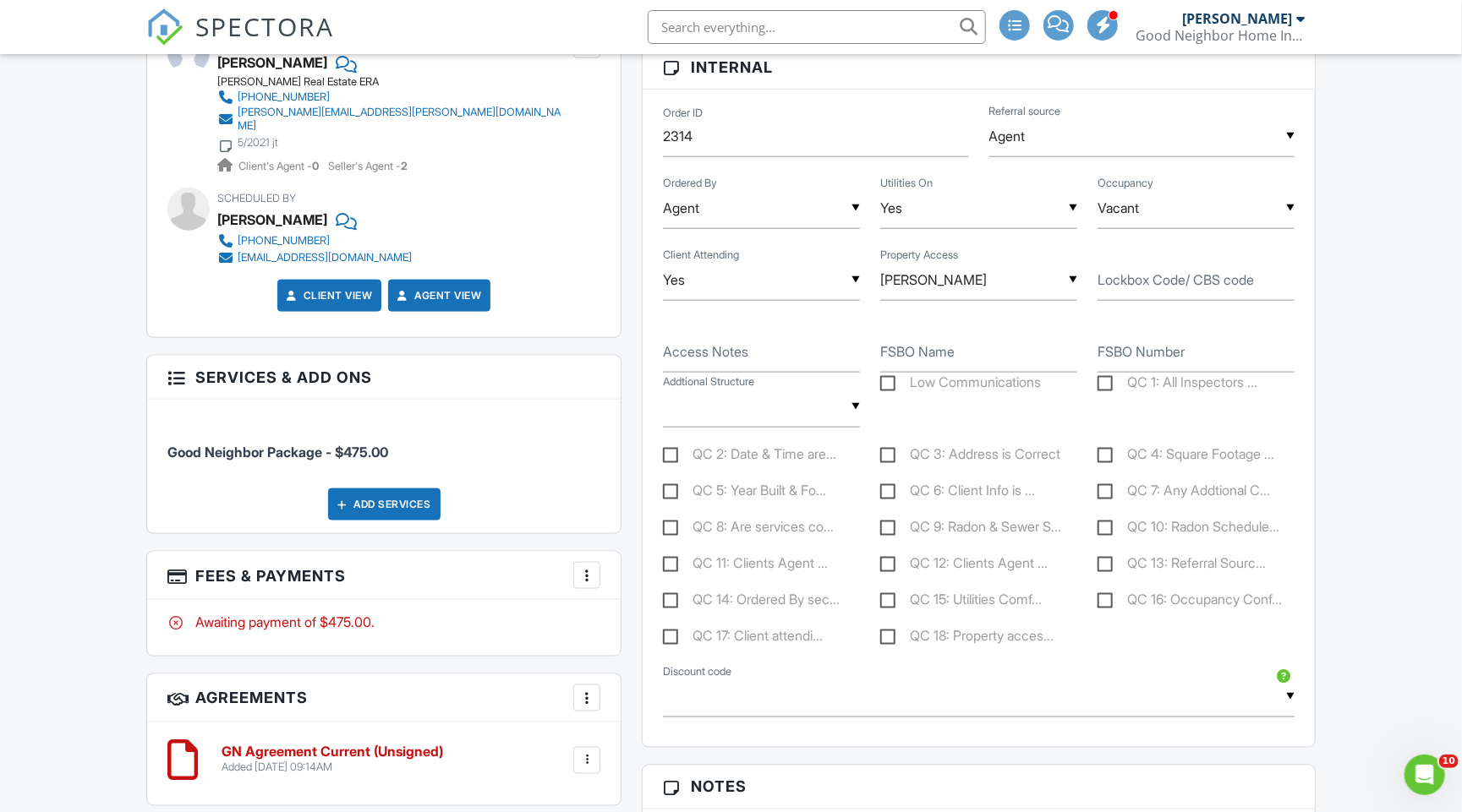
scroll to position [1063, 0]
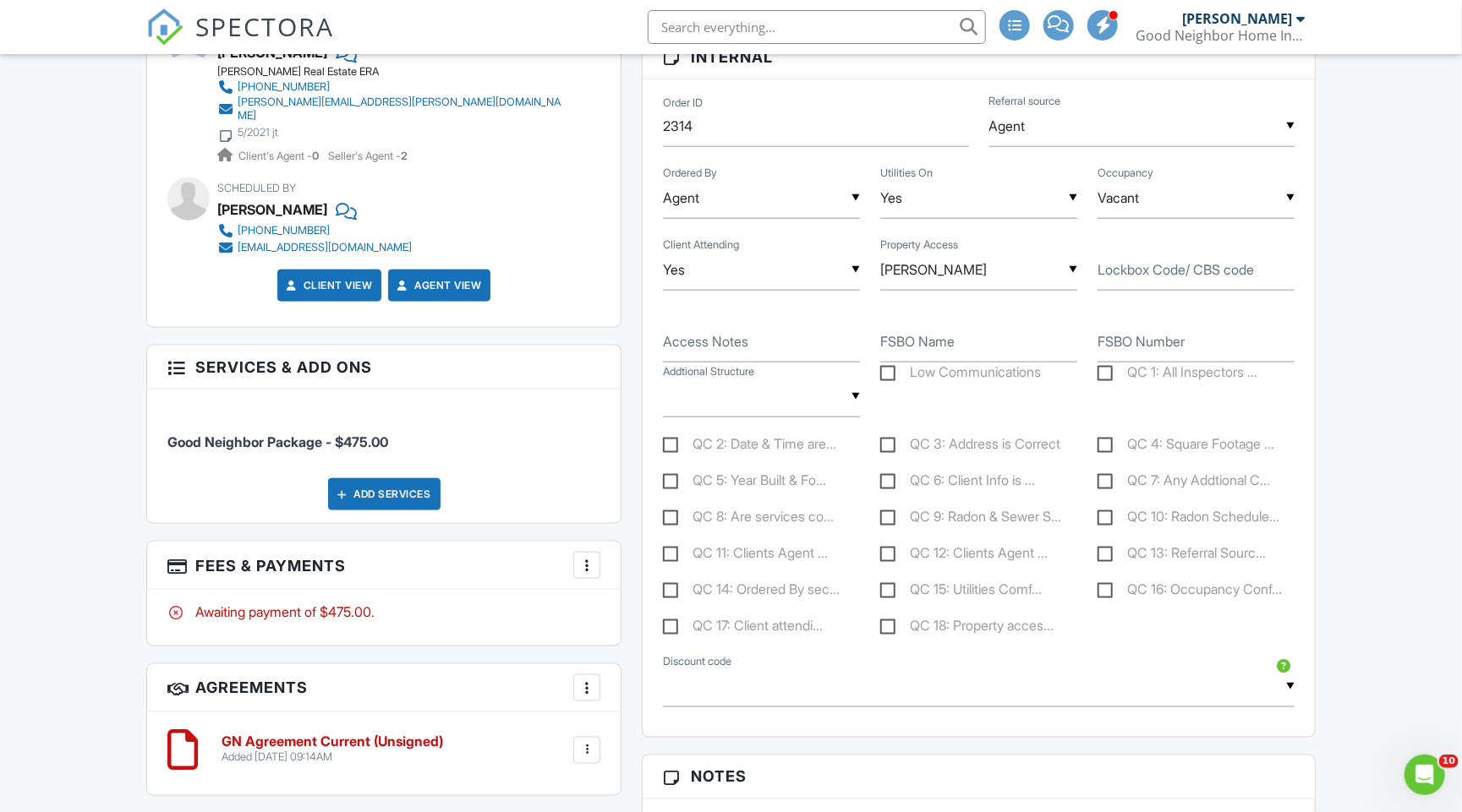
click at [671, 438] on label "QC 2: Date & Time are..." at bounding box center [749, 446] width 173 height 21
click at [671, 441] on input "QC 2: Date & Time are..." at bounding box center [668, 446] width 11 height 11
checkbox input "true"
click at [888, 441] on label "QC 3: Address is Correct" at bounding box center [969, 446] width 180 height 21
click at [888, 441] on input "QC 3: Address is Correct" at bounding box center [885, 446] width 11 height 11
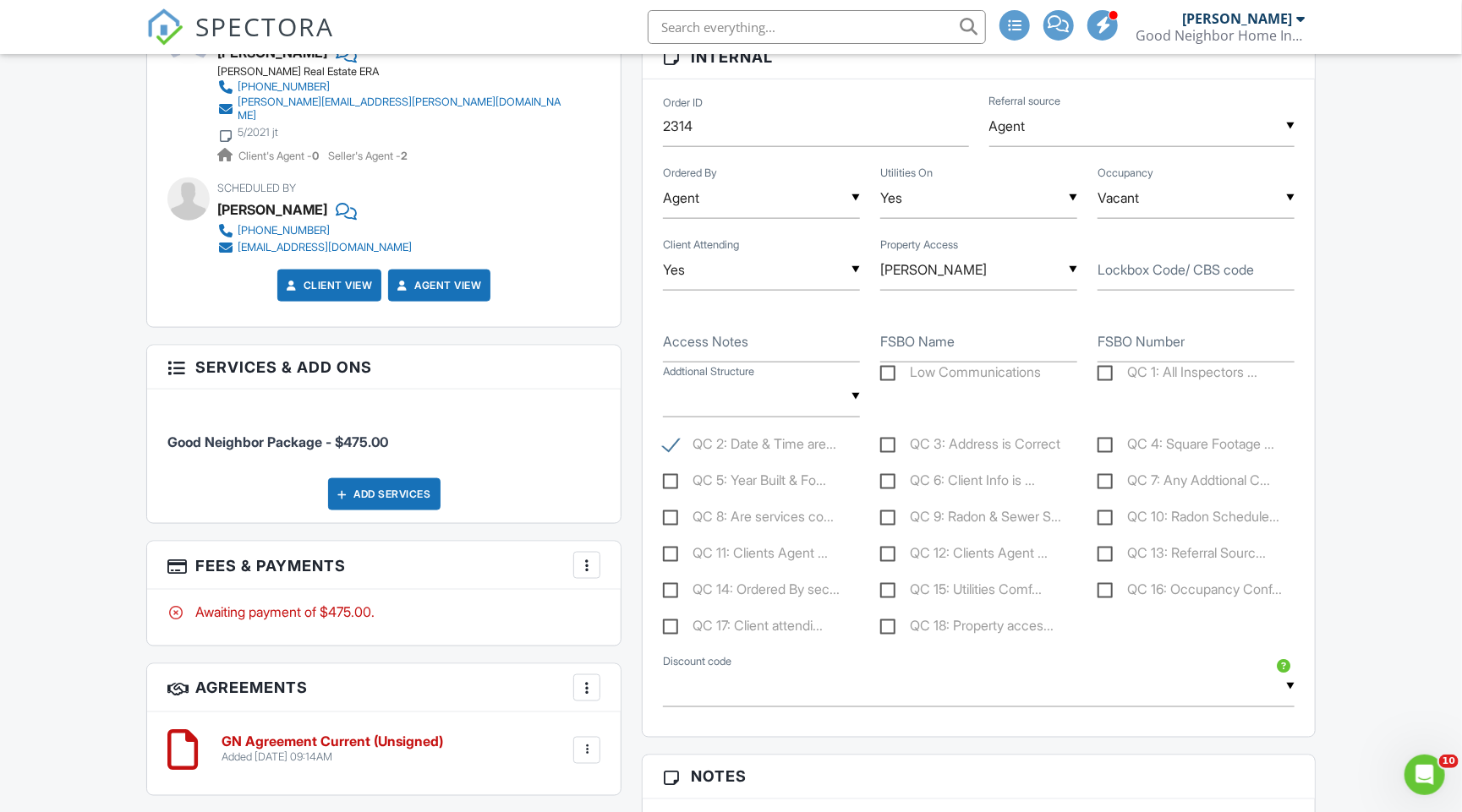
checkbox input "true"
click at [1107, 441] on label "QC 4: Square Footage ..." at bounding box center [1185, 446] width 176 height 21
click at [1107, 441] on input "QC 4: Square Footage ..." at bounding box center [1102, 446] width 11 height 11
checkbox input "true"
click at [673, 476] on label "QC 5: Year Built & Fo..." at bounding box center [744, 482] width 163 height 21
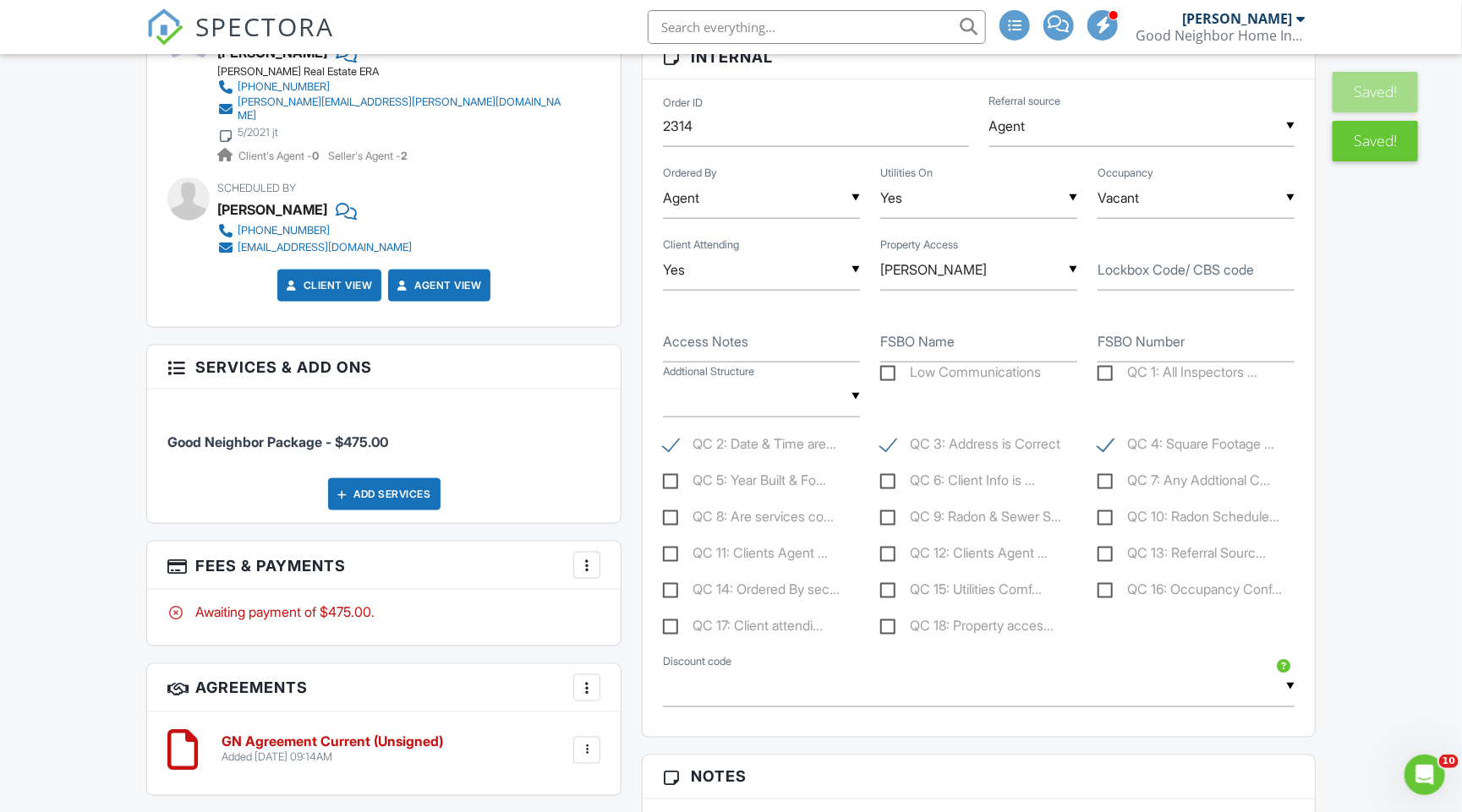
click at [673, 477] on input "QC 5: Year Built & Fo..." at bounding box center [668, 482] width 11 height 11
checkbox input "true"
click at [893, 480] on label "QC 6: Client Info is ..." at bounding box center [956, 482] width 154 height 21
click at [891, 480] on input "QC 6: Client Info is ..." at bounding box center [885, 482] width 11 height 11
checkbox input "true"
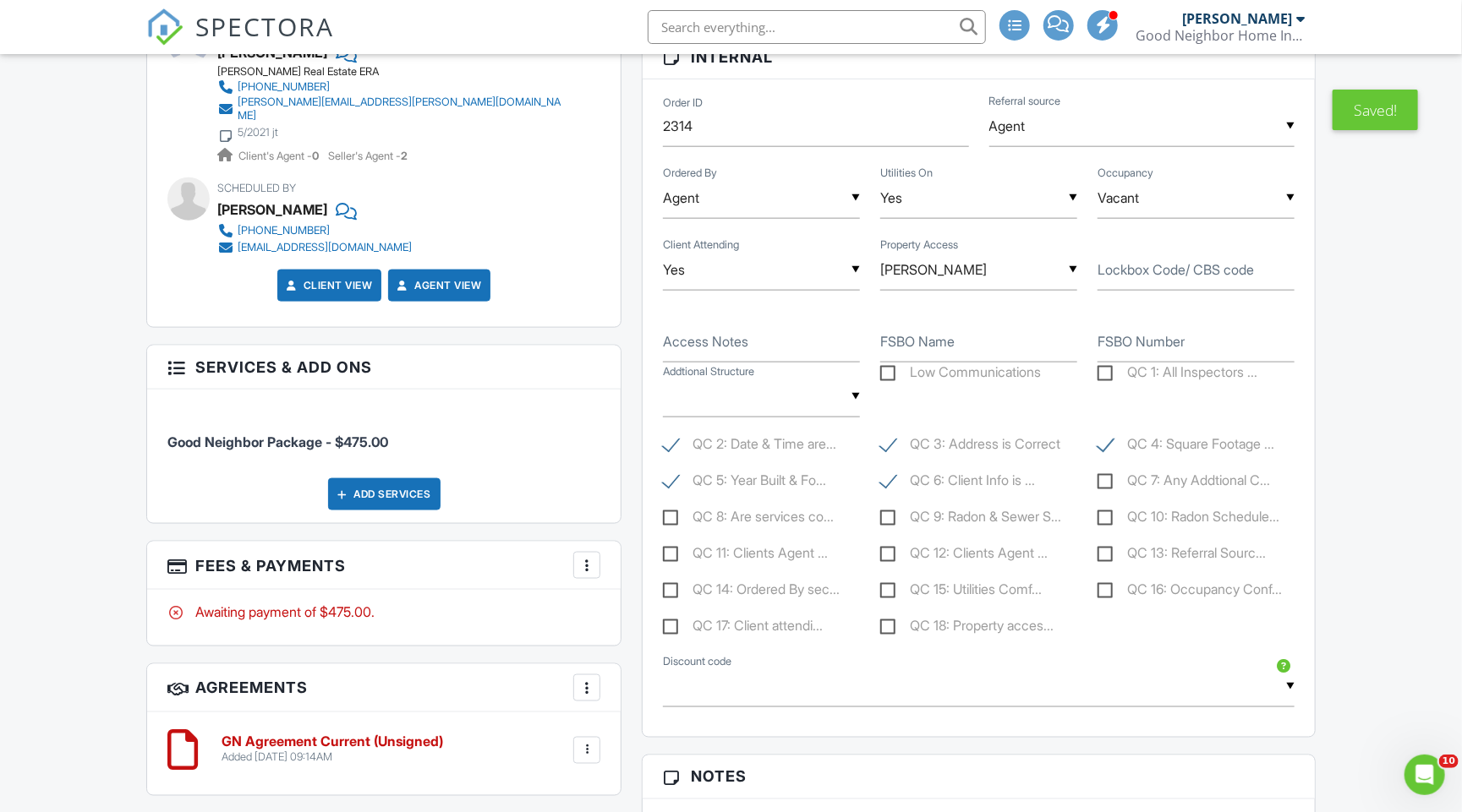
click at [1108, 475] on label "QC 7: Any Addtional C..." at bounding box center [1183, 482] width 172 height 21
click at [1108, 477] on input "QC 7: Any Addtional C..." at bounding box center [1102, 482] width 11 height 11
checkbox input "true"
click at [675, 514] on label "QC 8: Are services co..." at bounding box center [748, 519] width 170 height 21
click at [673, 514] on input "QC 8: Are services co..." at bounding box center [668, 519] width 11 height 11
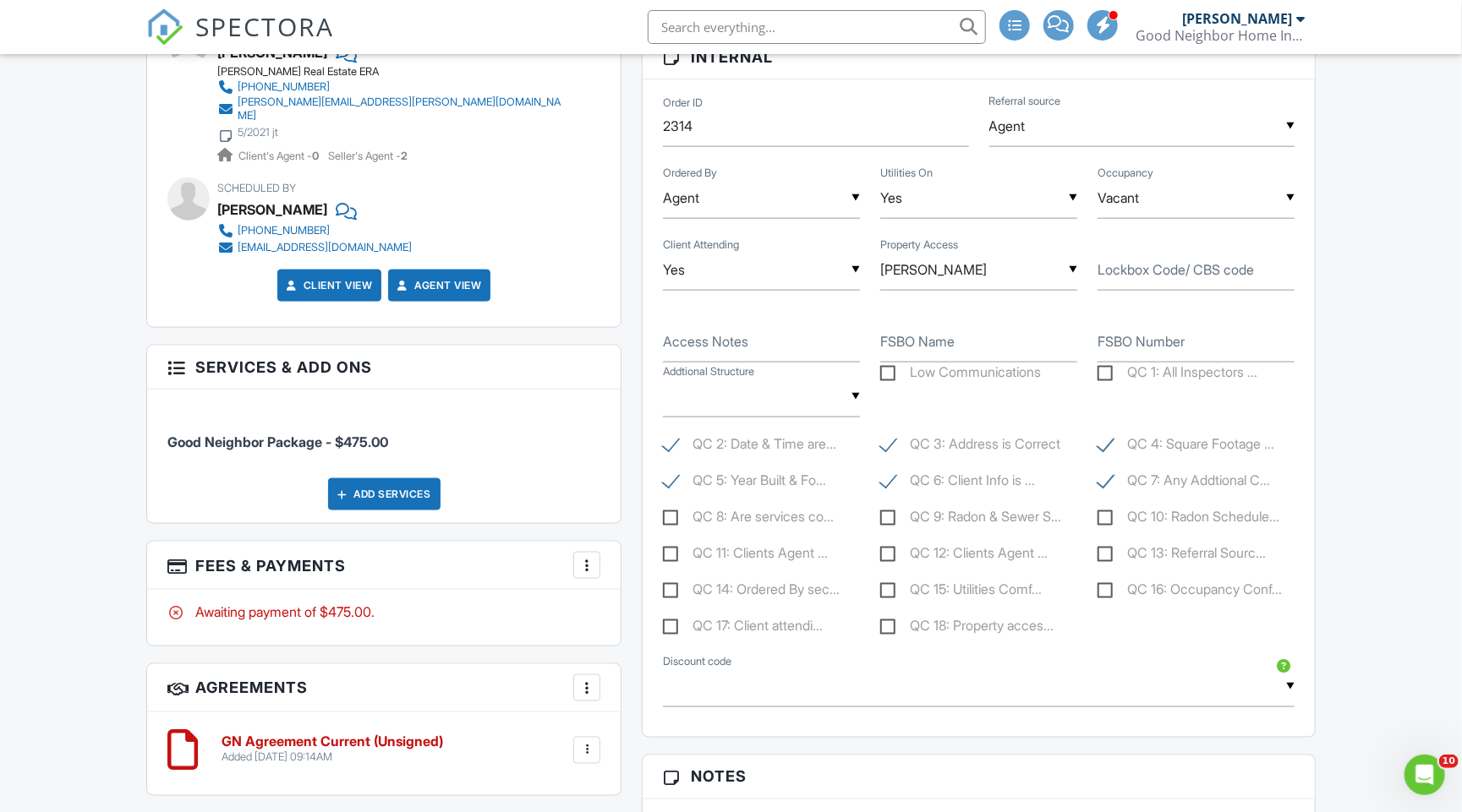
checkbox input "true"
click at [668, 551] on label "QC 11: Clients Agent ..." at bounding box center [745, 556] width 165 height 21
click at [668, 551] on input "QC 11: Clients Agent ..." at bounding box center [668, 556] width 11 height 11
checkbox input "true"
click at [894, 547] on label "QC 12: Clients Agent ..." at bounding box center [963, 556] width 167 height 21
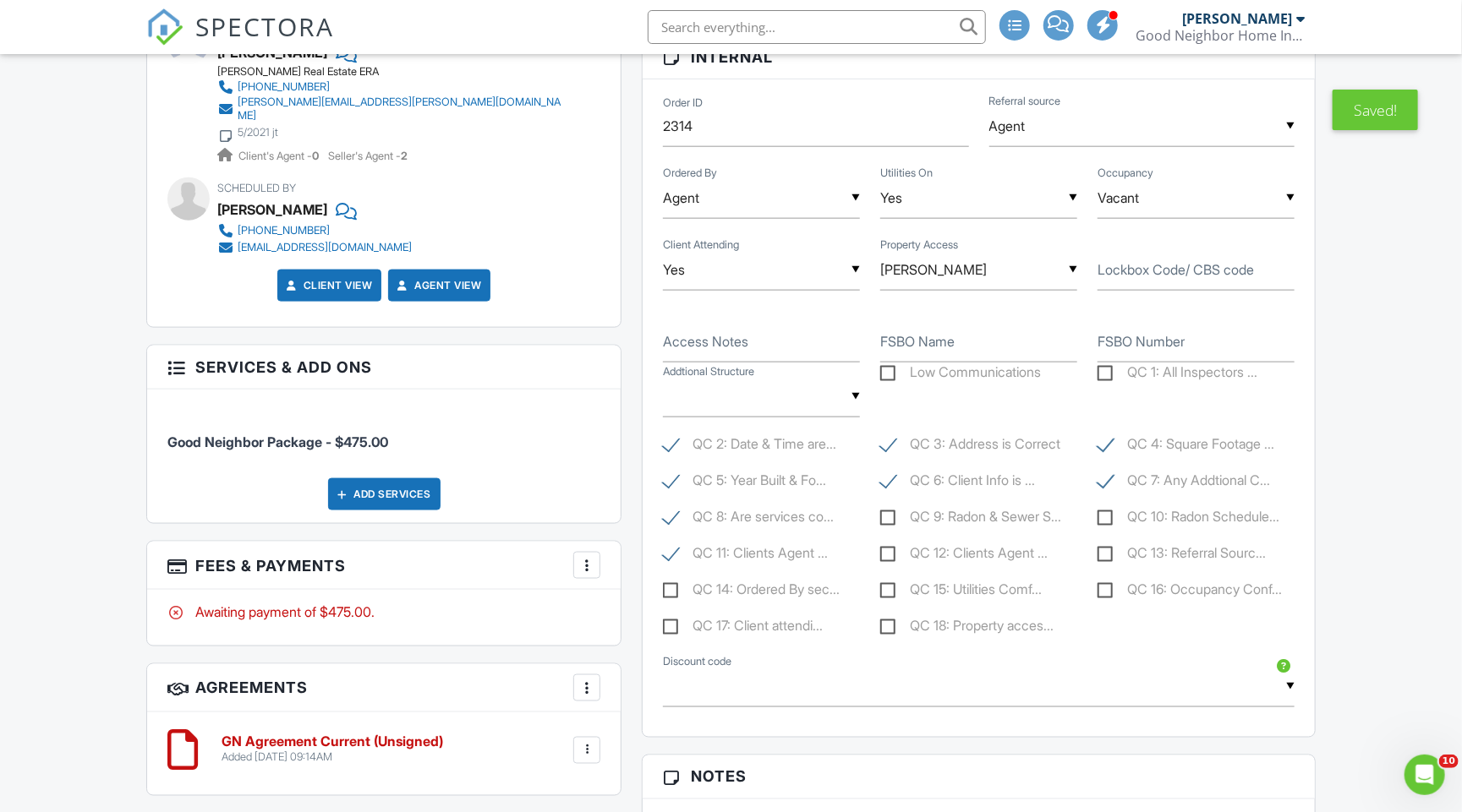
click at [891, 550] on input "QC 12: Clients Agent ..." at bounding box center [885, 556] width 11 height 11
checkbox input "true"
click at [1107, 545] on label "QC 13: Referral Sourc..." at bounding box center [1181, 556] width 168 height 21
click at [1107, 550] on input "QC 13: Referral Sourc..." at bounding box center [1102, 556] width 11 height 11
checkbox input "true"
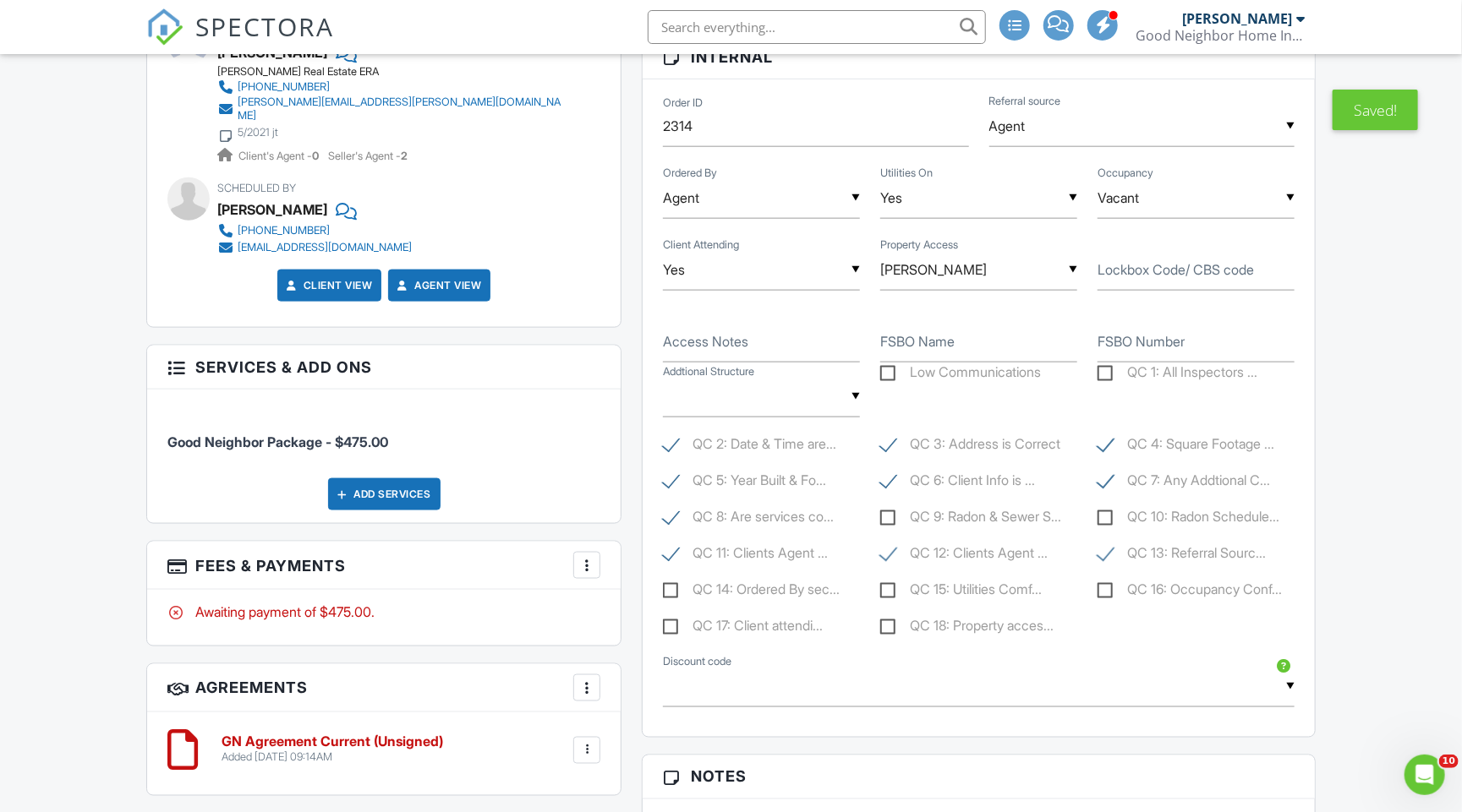
click at [887, 582] on label "QC 15: Utilities Comf..." at bounding box center [960, 591] width 161 height 21
click at [887, 586] on input "QC 15: Utilities Comf..." at bounding box center [885, 591] width 11 height 11
checkbox input "true"
click at [1107, 581] on label "QC 16: Occupancy Conf..." at bounding box center [1189, 591] width 184 height 21
click at [1107, 586] on input "QC 16: Occupancy Conf..." at bounding box center [1102, 591] width 11 height 11
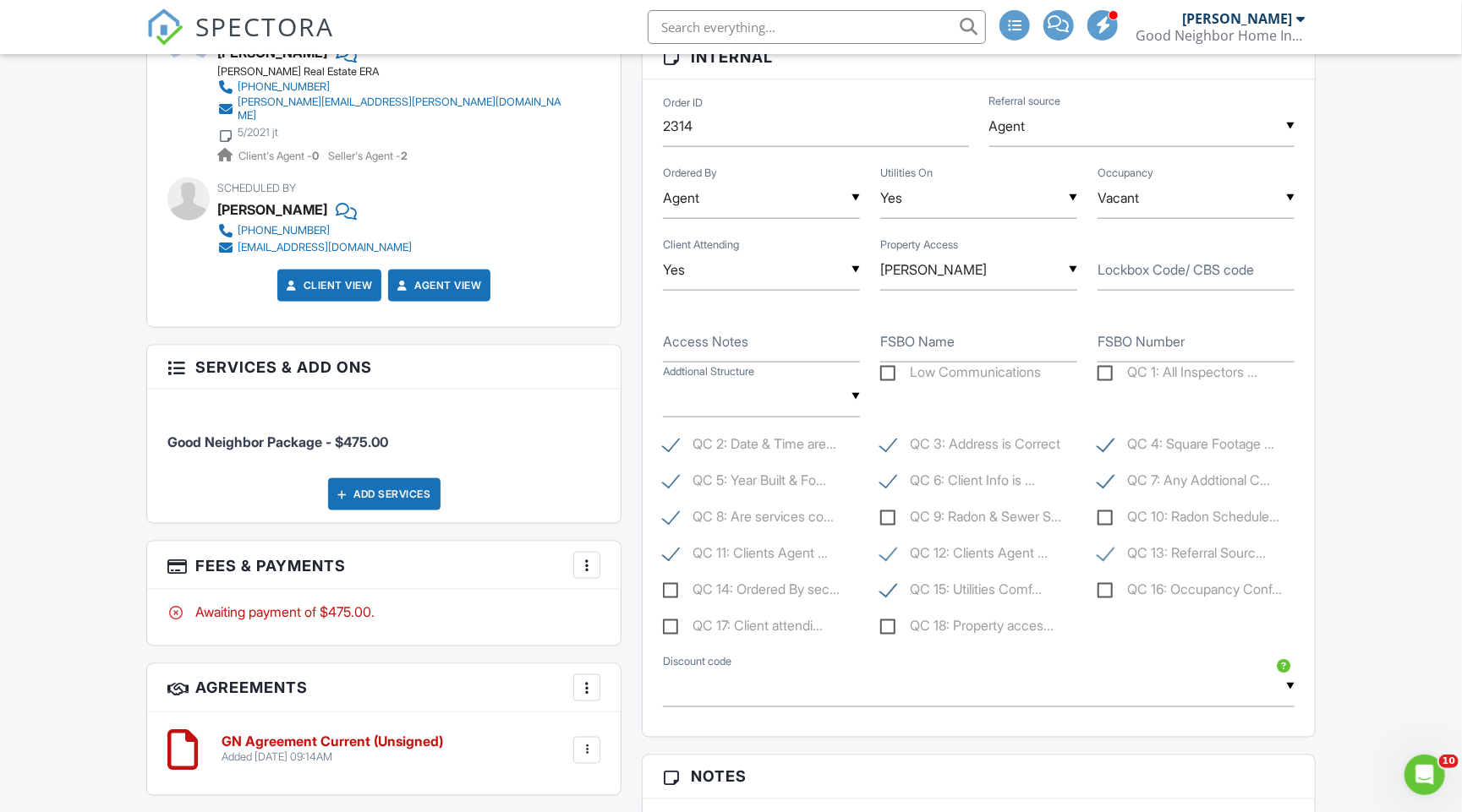
checkbox input "true"
click at [887, 624] on label "QC 18: Property acces..." at bounding box center [966, 628] width 173 height 21
click at [887, 624] on input "QC 18: Property acces..." at bounding box center [885, 628] width 11 height 11
checkbox input "true"
click at [671, 626] on label "QC 17: Client attendi..." at bounding box center [743, 628] width 159 height 21
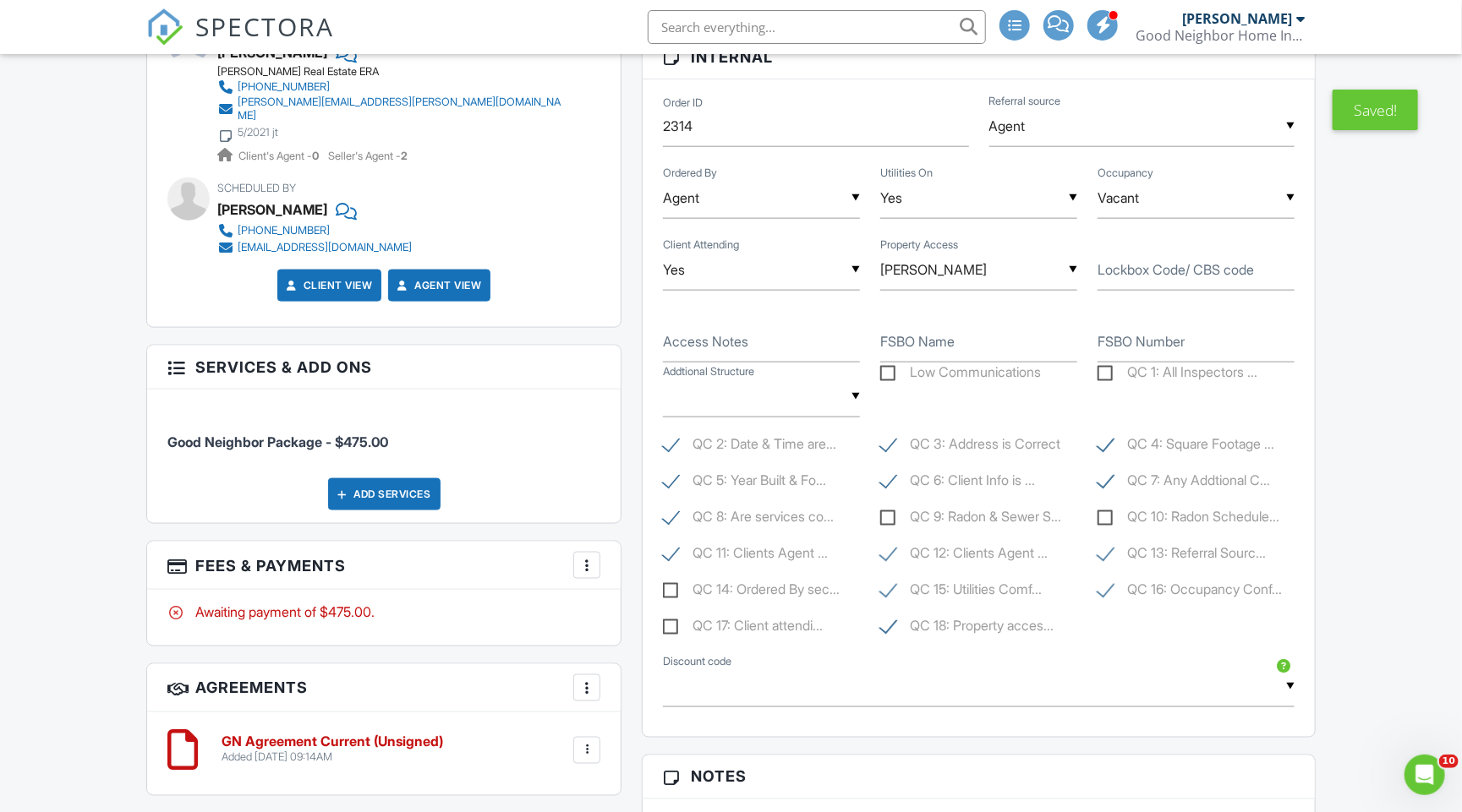
click at [671, 626] on input "QC 17: Client attendi..." at bounding box center [668, 628] width 11 height 11
checkbox input "true"
click at [667, 589] on label "QC 14: Ordered By sec..." at bounding box center [751, 591] width 176 height 21
click at [667, 589] on input "QC 14: Ordered By sec..." at bounding box center [668, 591] width 11 height 11
checkbox input "true"
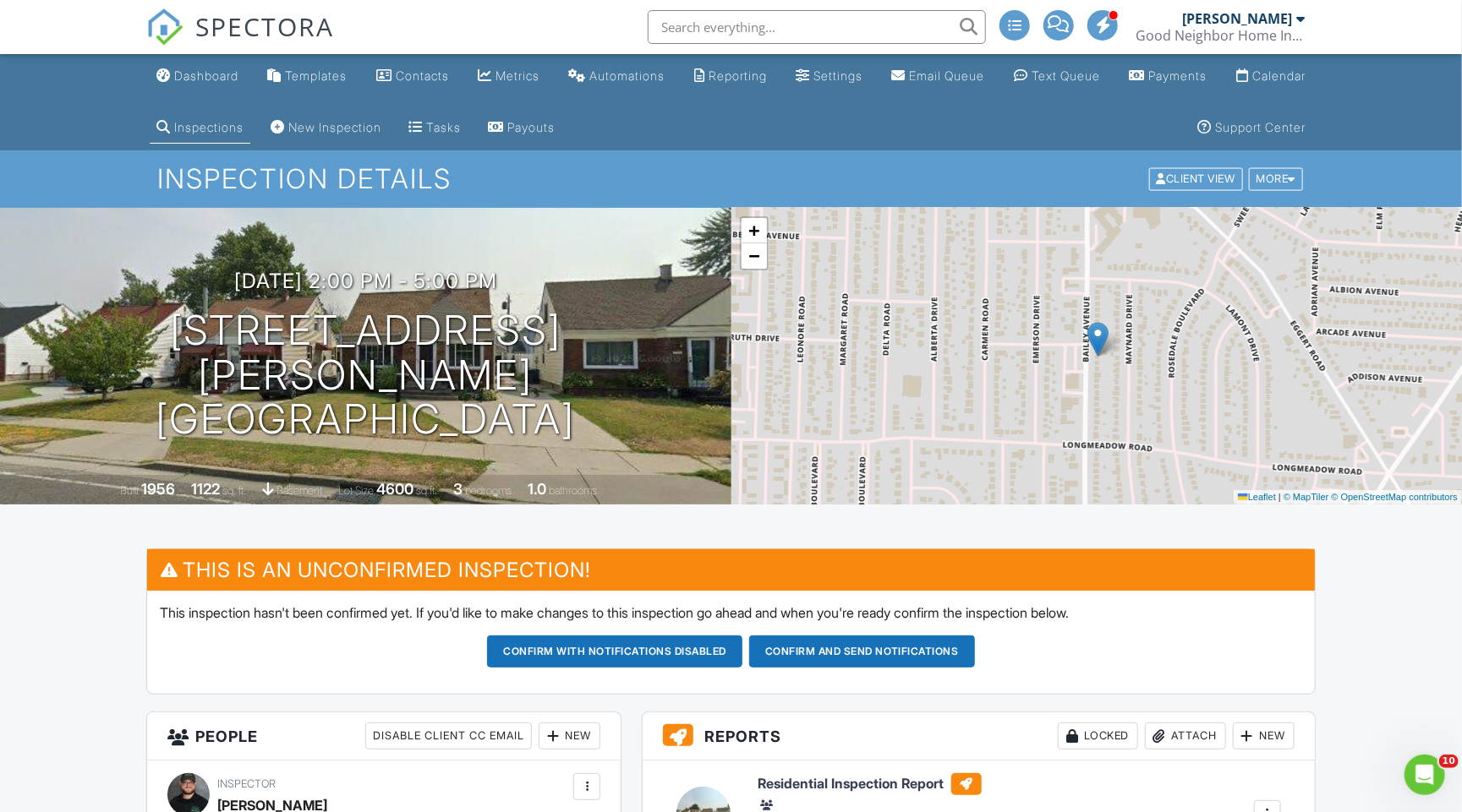
scroll to position [0, 0]
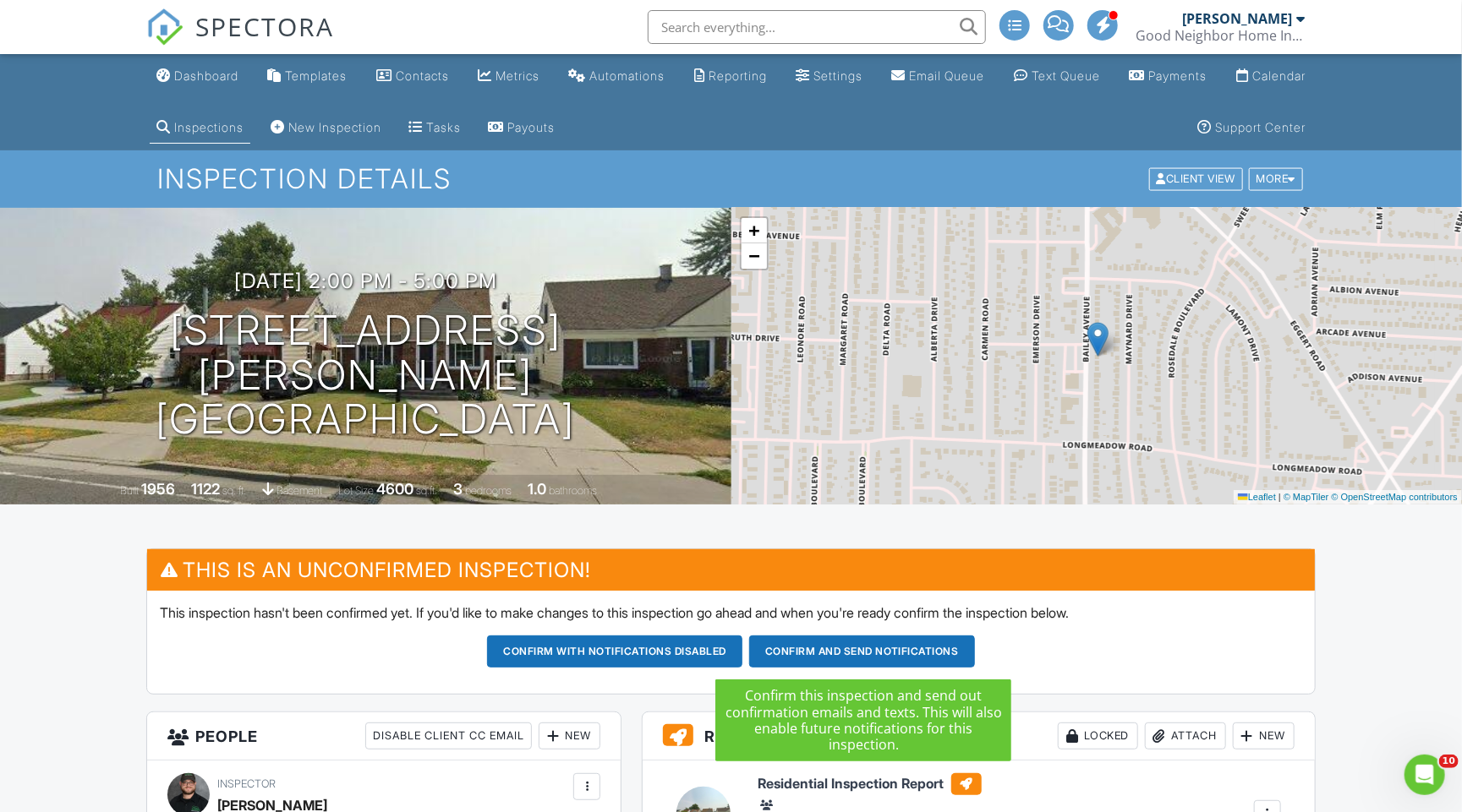
click at [743, 653] on button "Confirm and send notifications" at bounding box center [615, 652] width 256 height 32
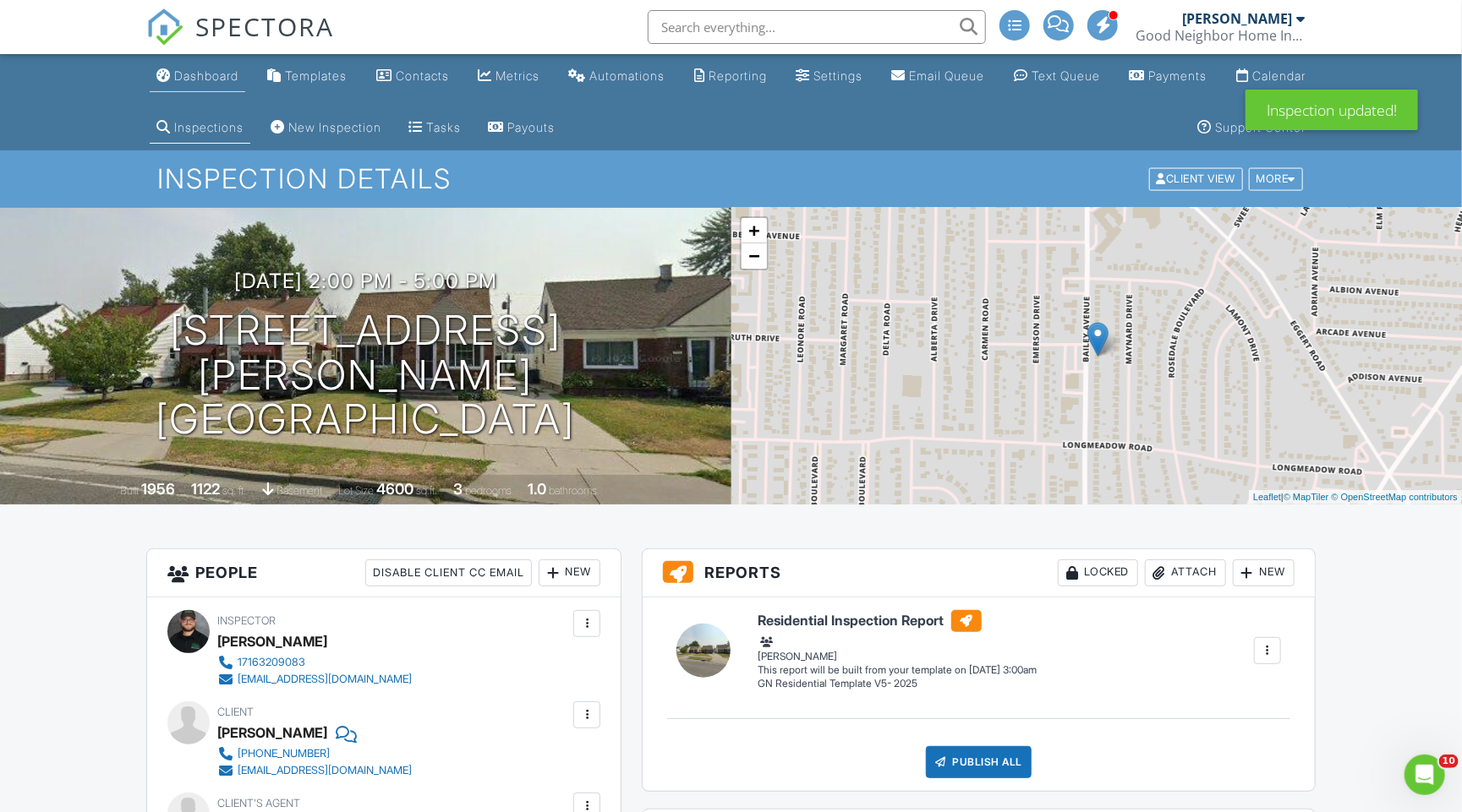
click at [204, 72] on div "Dashboard" at bounding box center [205, 75] width 64 height 14
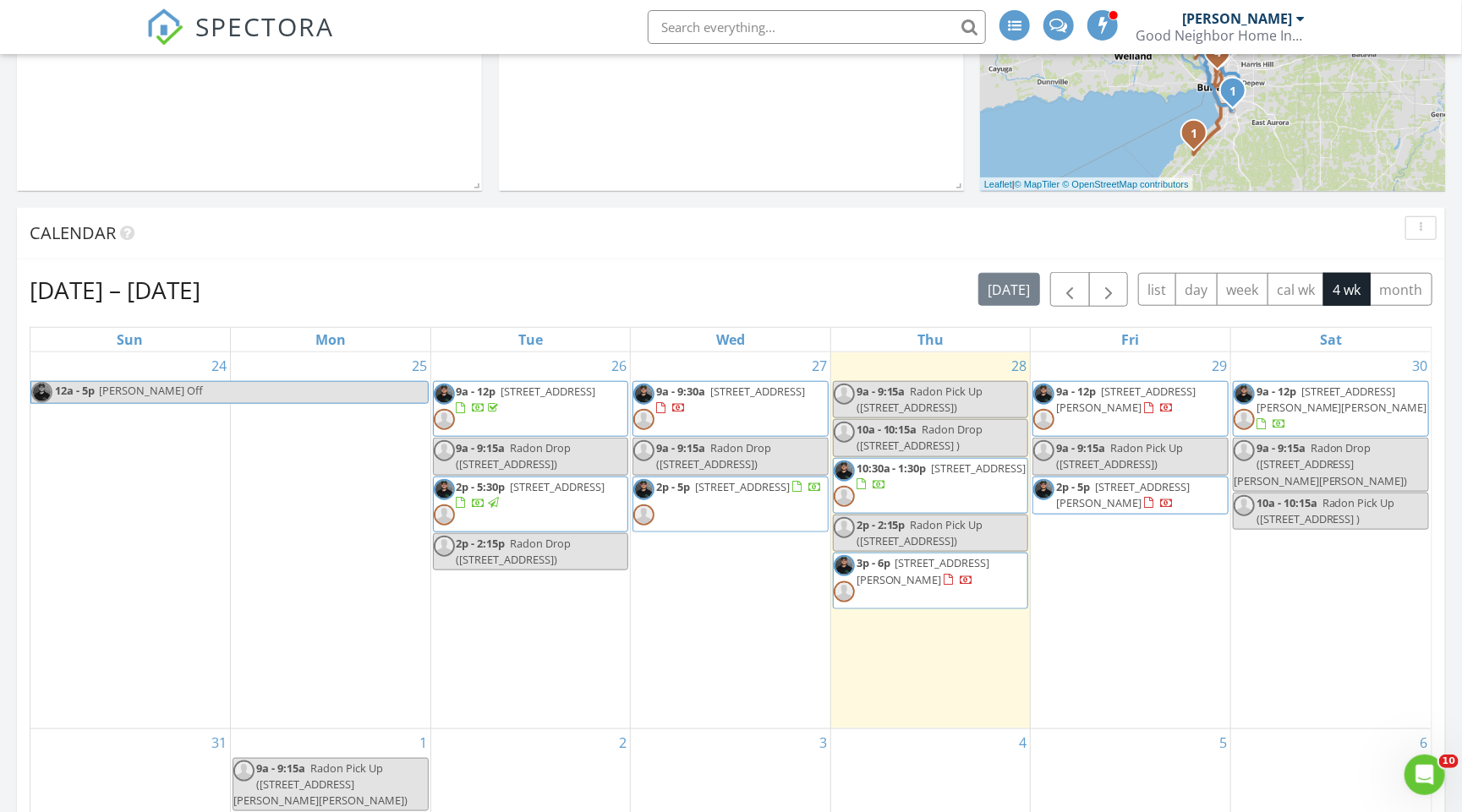
scroll to position [775, 0]
